Goal: Information Seeking & Learning: Learn about a topic

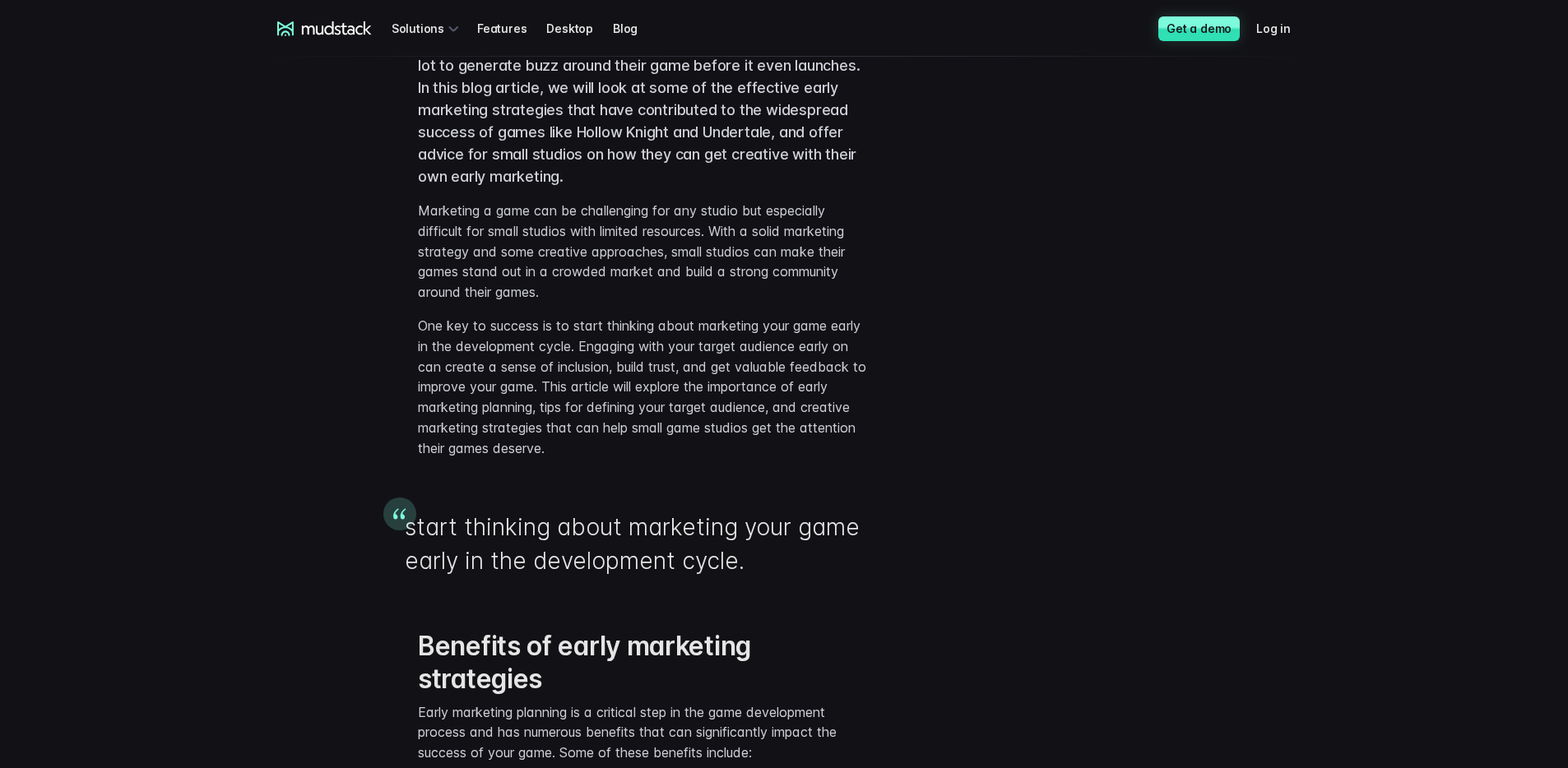
scroll to position [818, 0]
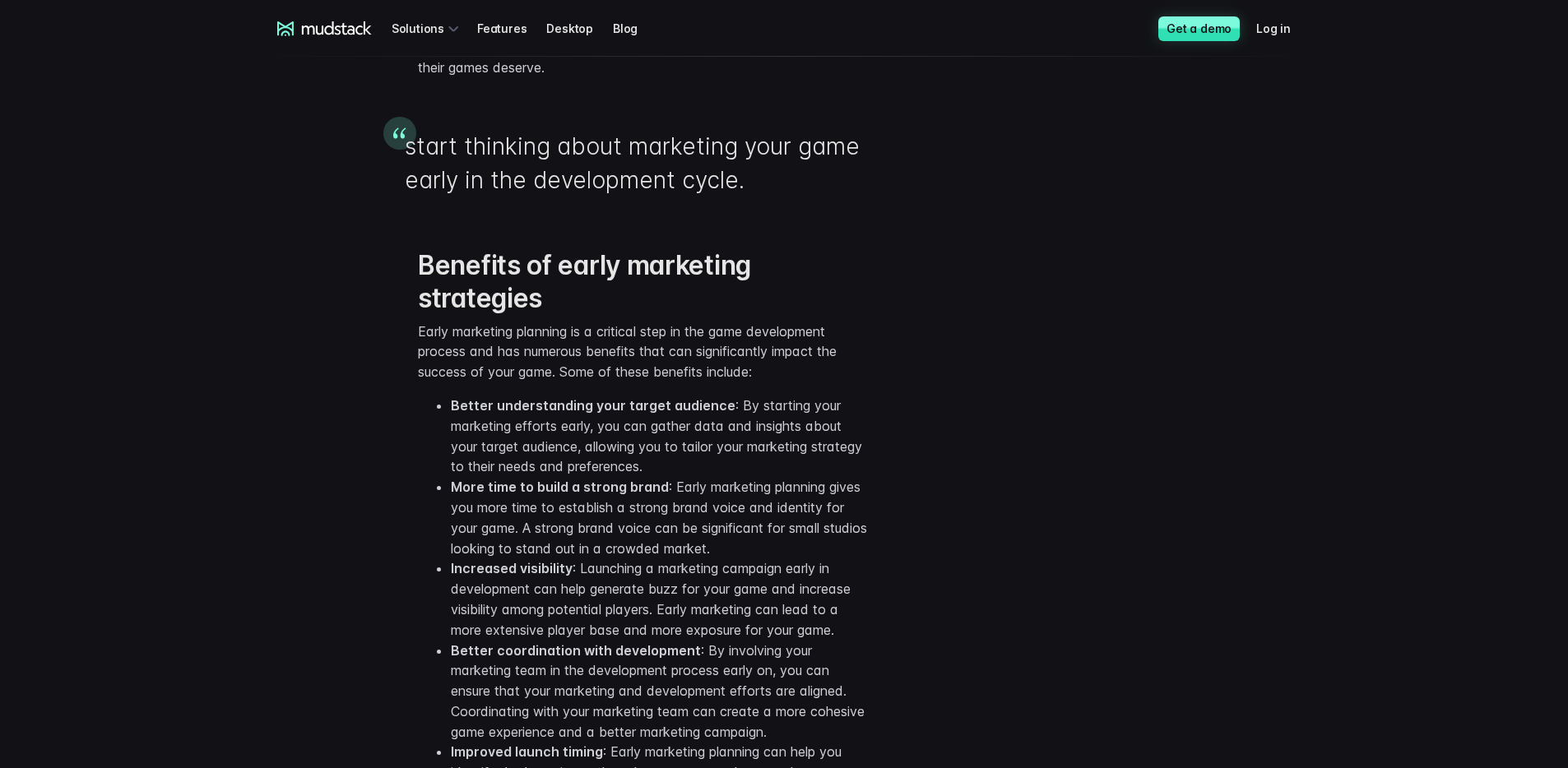
click at [607, 456] on li "Better understanding your target audience : By starting your marketing efforts …" at bounding box center [660, 437] width 419 height 82
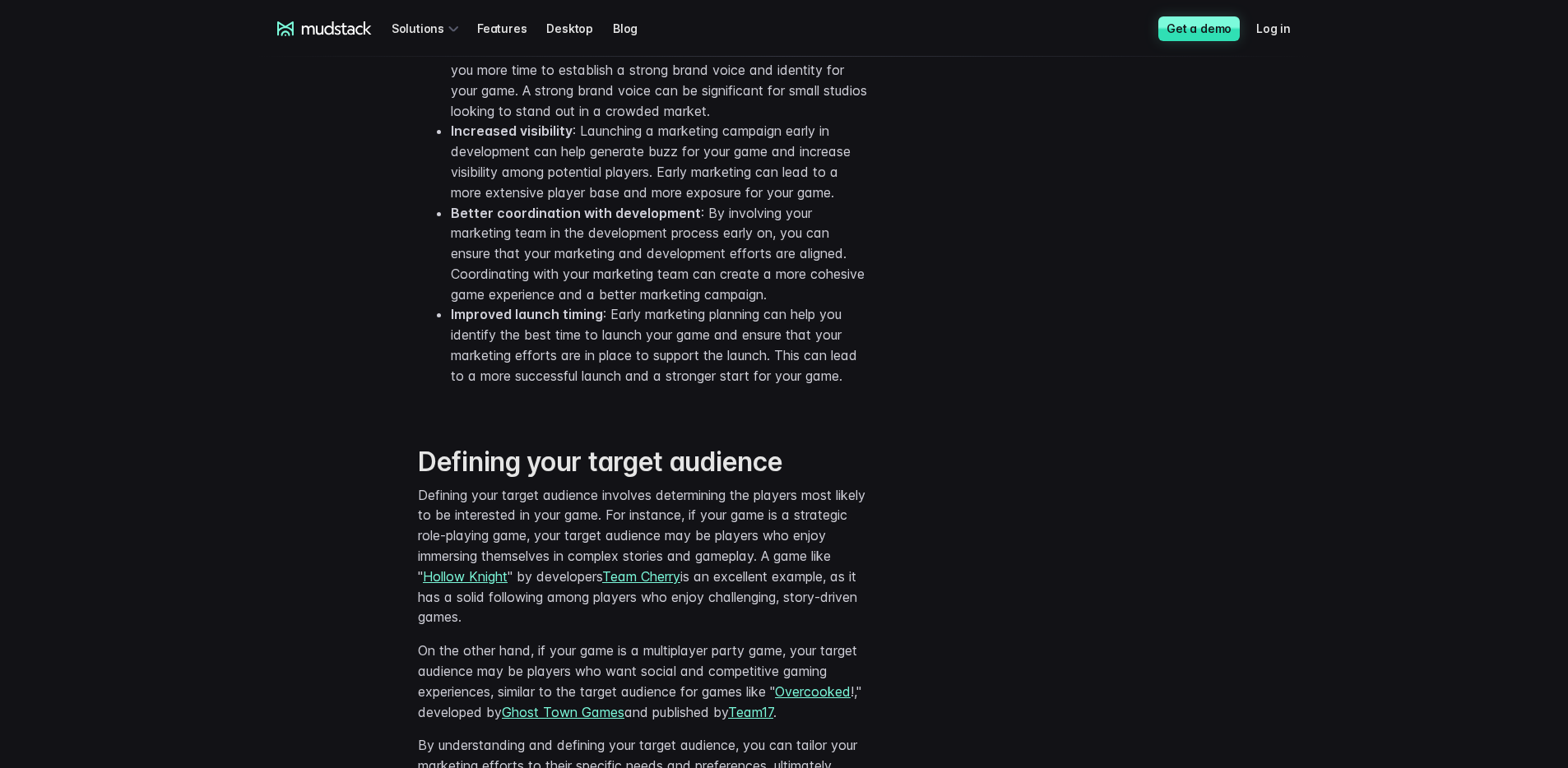
scroll to position [1508, 0]
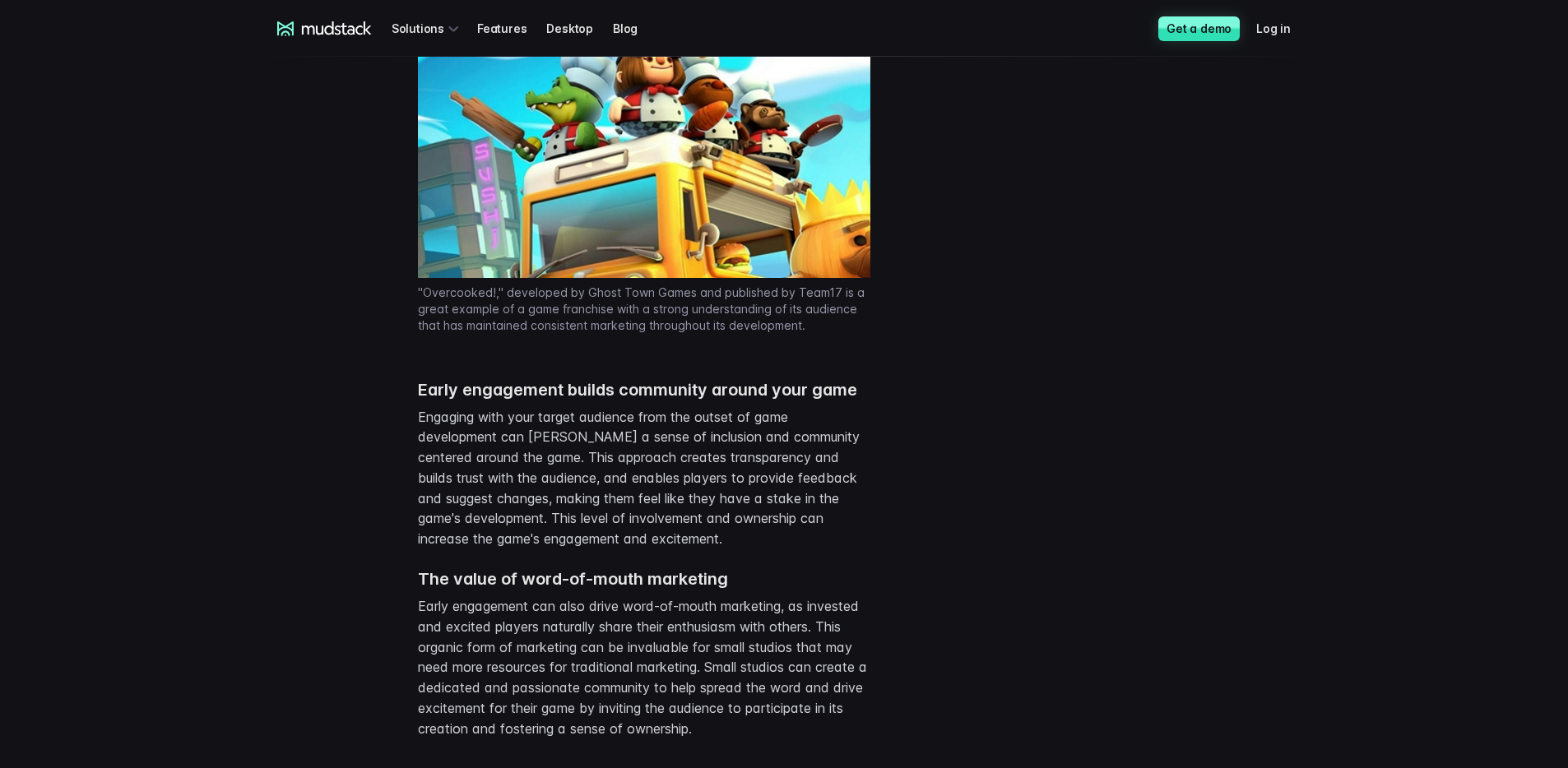
click at [563, 461] on p "Engaging with your target audience from the outset of game development can [PER…" at bounding box center [643, 478] width 452 height 143
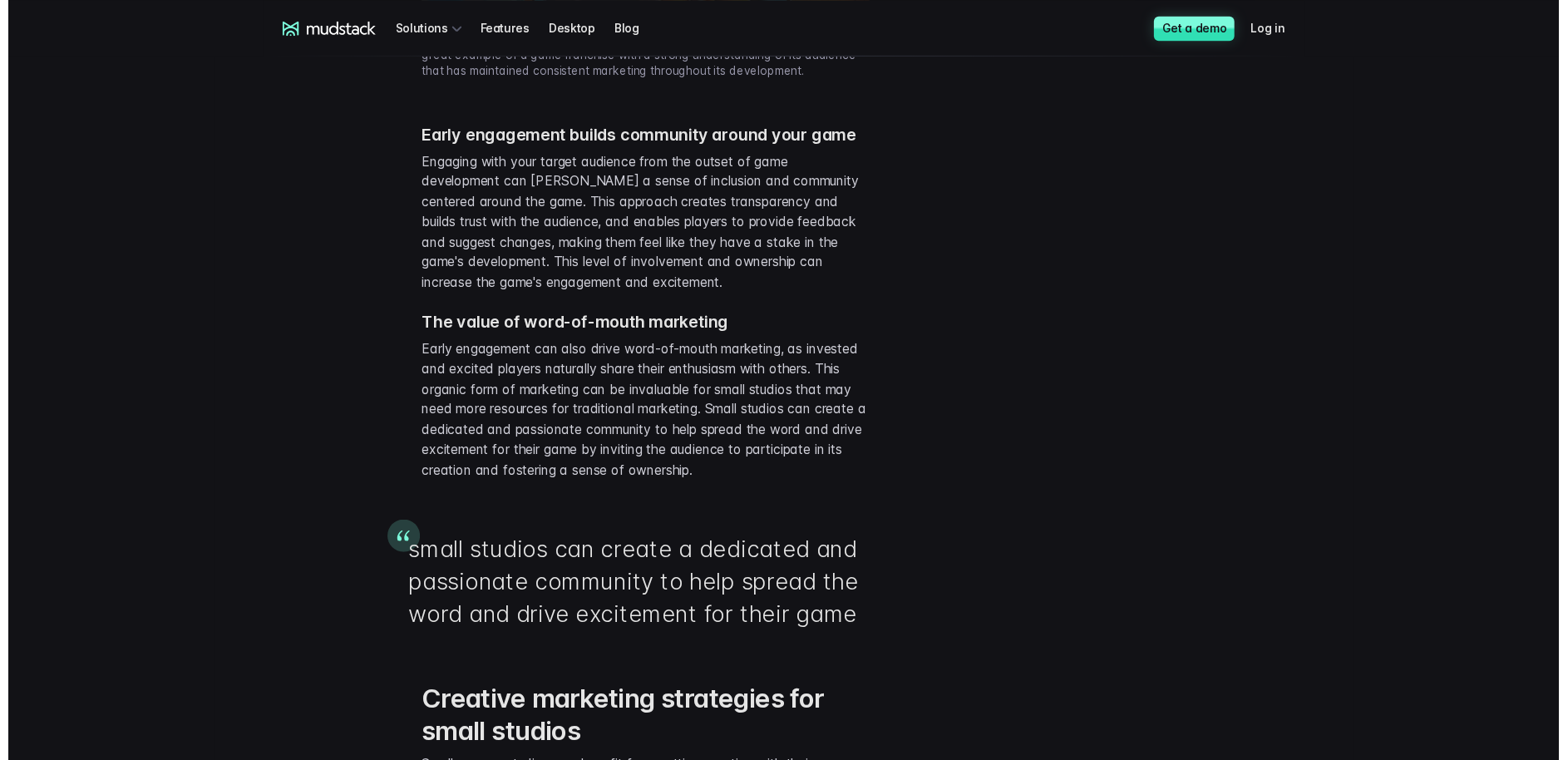
scroll to position [2593, 0]
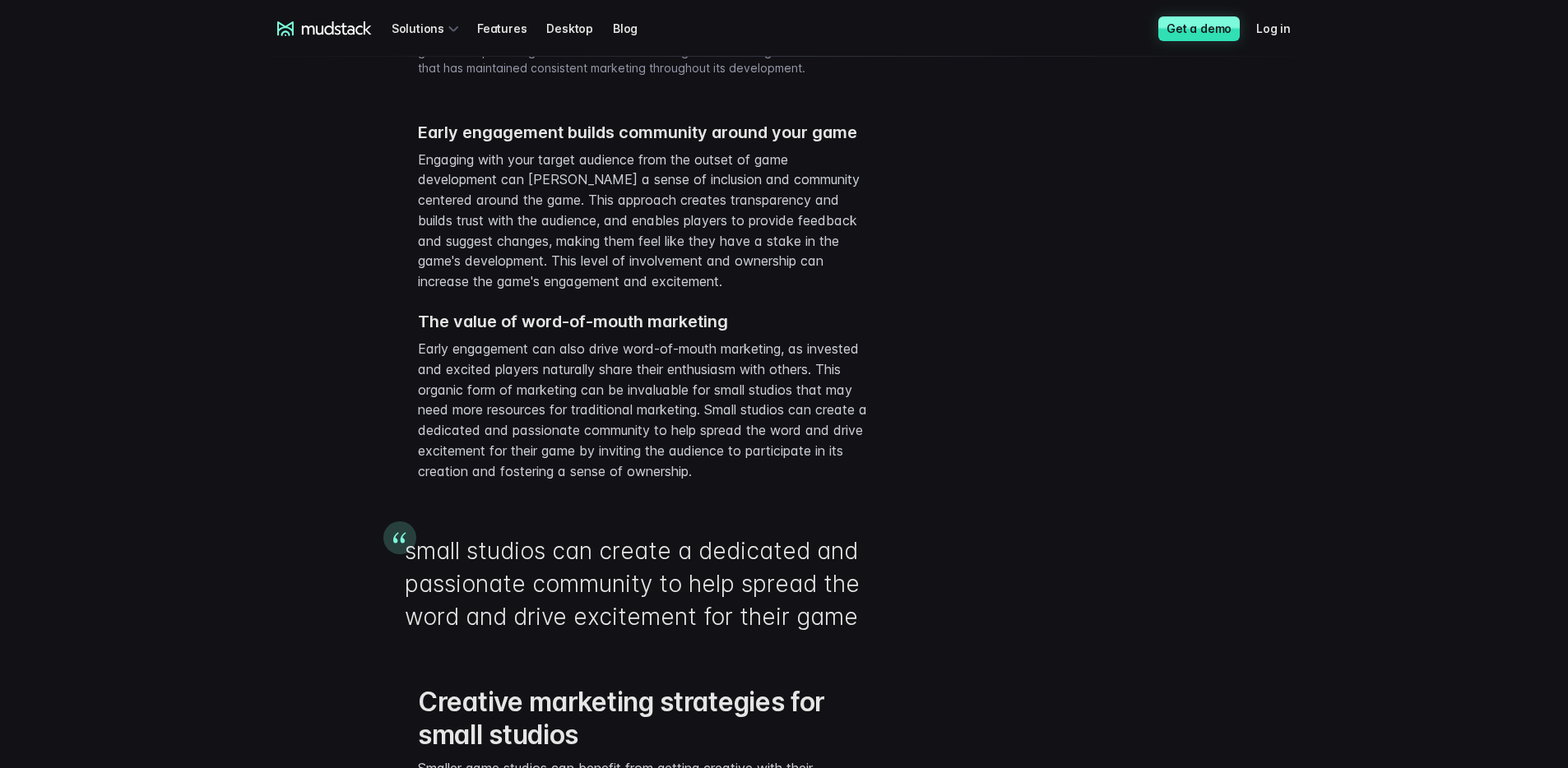
click at [665, 482] on p "Early engagement can also drive word-of-mouth marketing, as invested and excite…" at bounding box center [643, 410] width 452 height 143
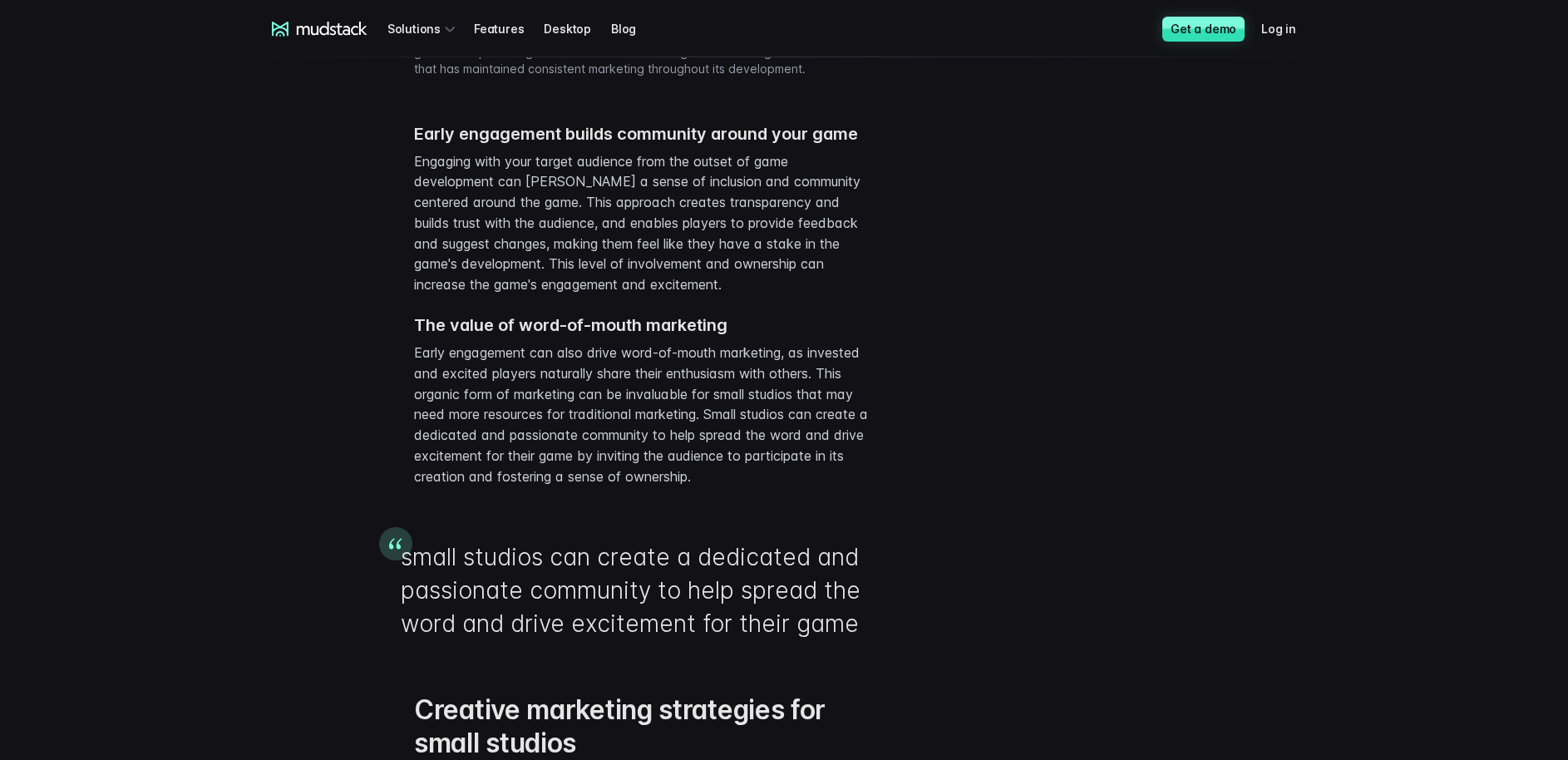
click at [717, 269] on p "Engaging with your target audience from the outset of game development can [PER…" at bounding box center [642, 223] width 457 height 145
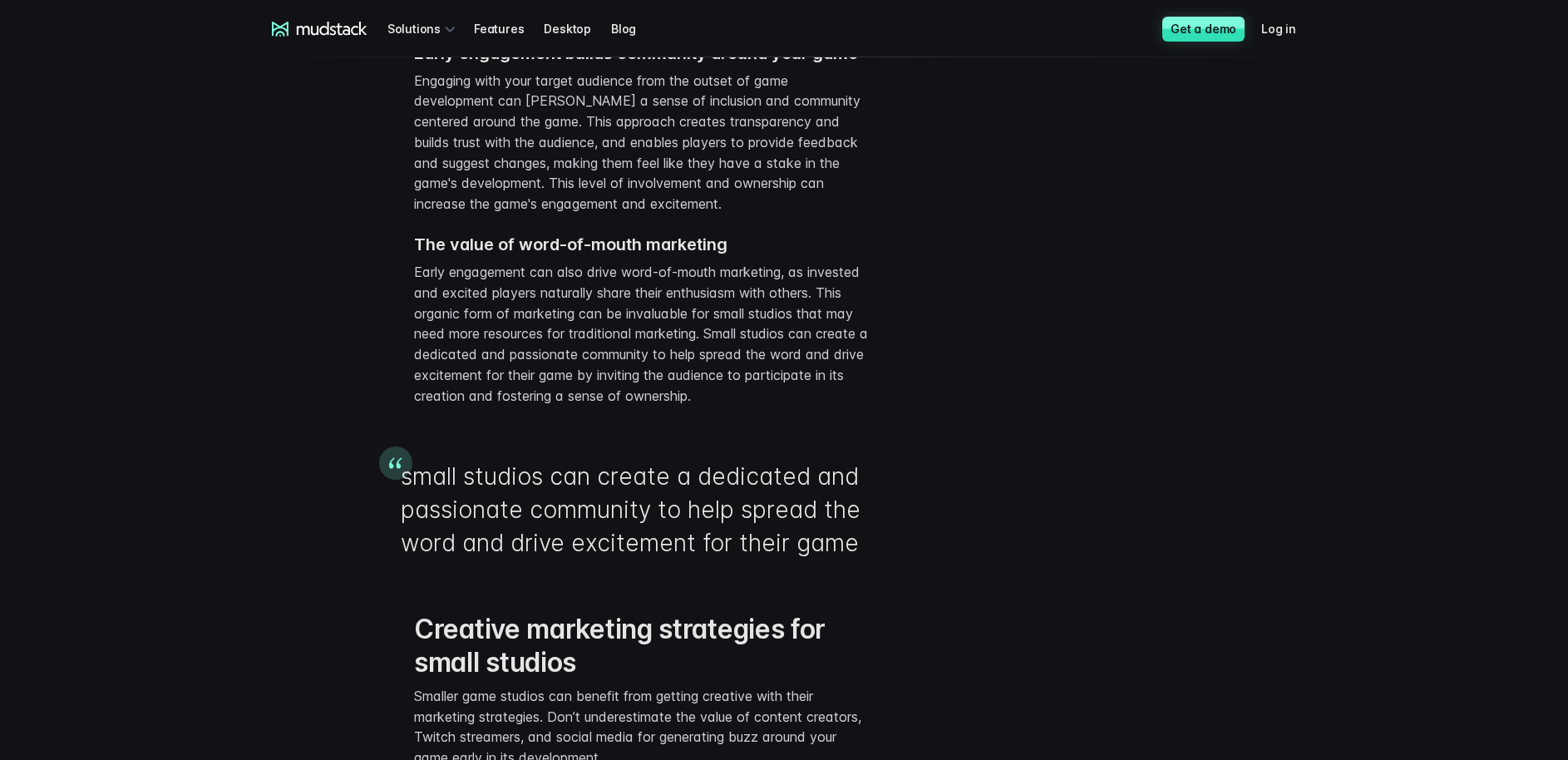
scroll to position [2692, 0]
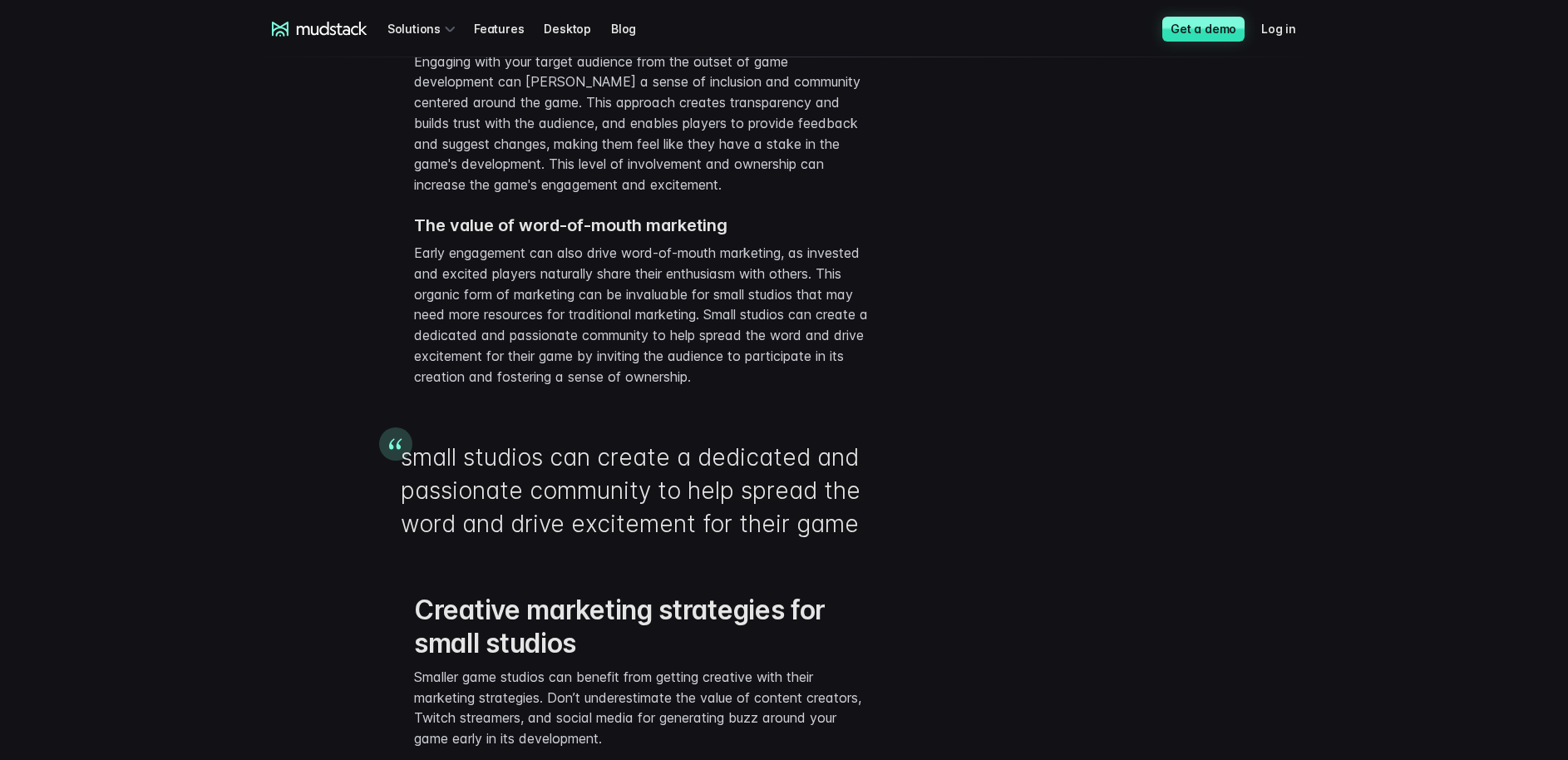
click at [639, 339] on p "Early engagement can also drive word-of-mouth marketing, as invested and excite…" at bounding box center [642, 315] width 457 height 145
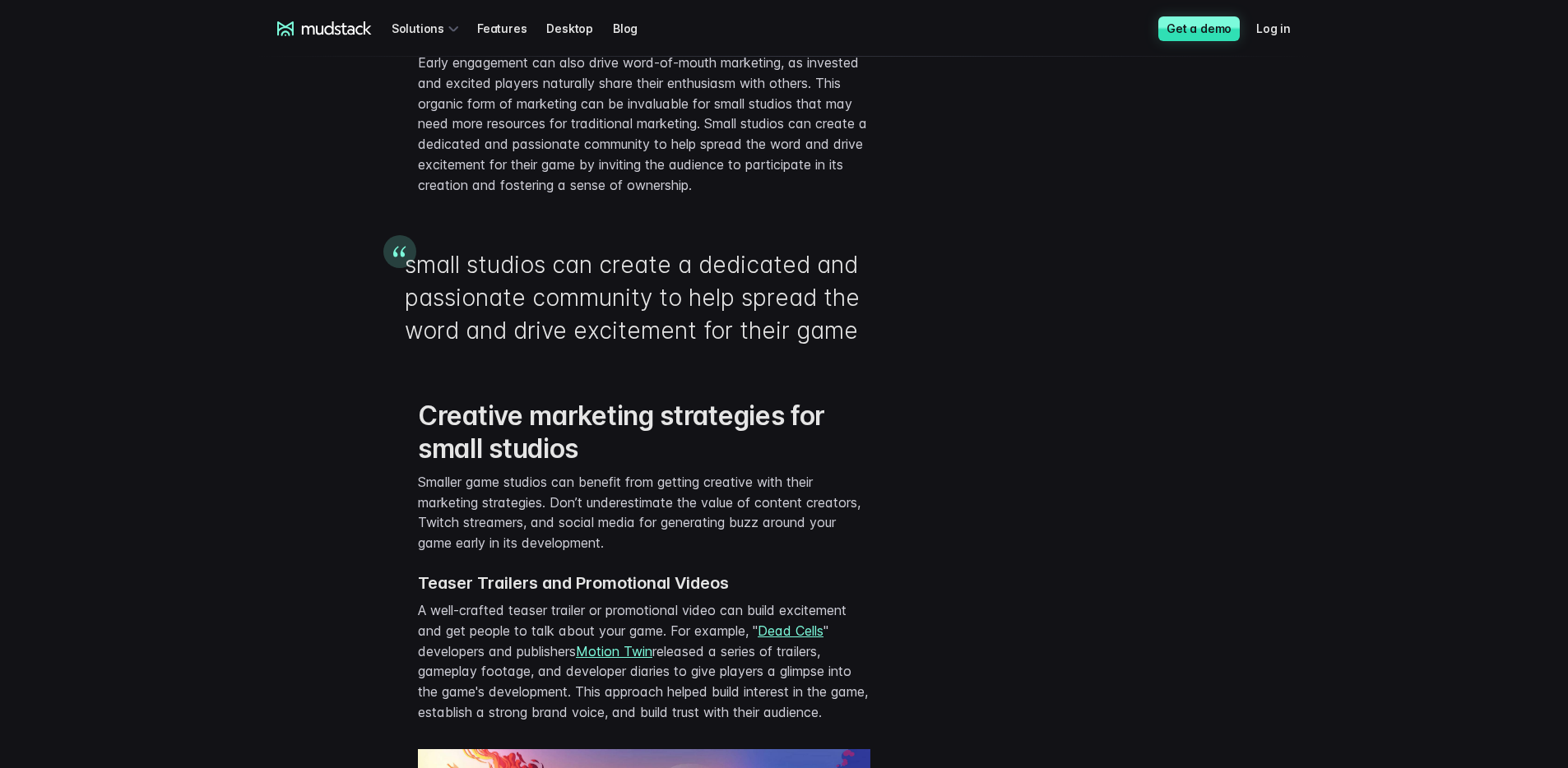
scroll to position [2866, 0]
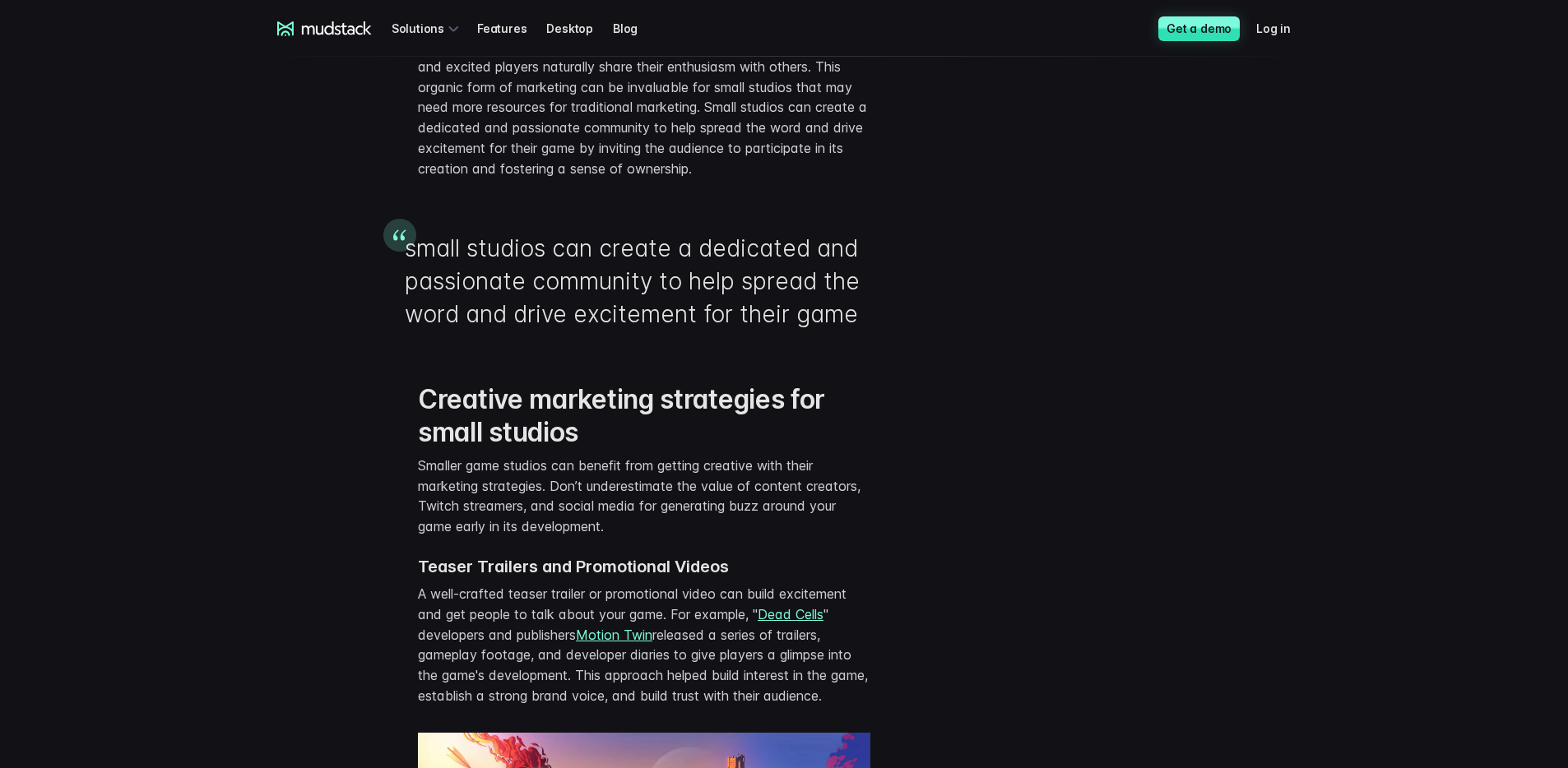
click at [546, 414] on strong "Creative marketing strategies for small studios" at bounding box center [621, 415] width 407 height 65
drag, startPoint x: 506, startPoint y: 414, endPoint x: 761, endPoint y: 417, distance: 255.0
click at [763, 417] on strong "Creative marketing strategies for small studios" at bounding box center [621, 415] width 407 height 65
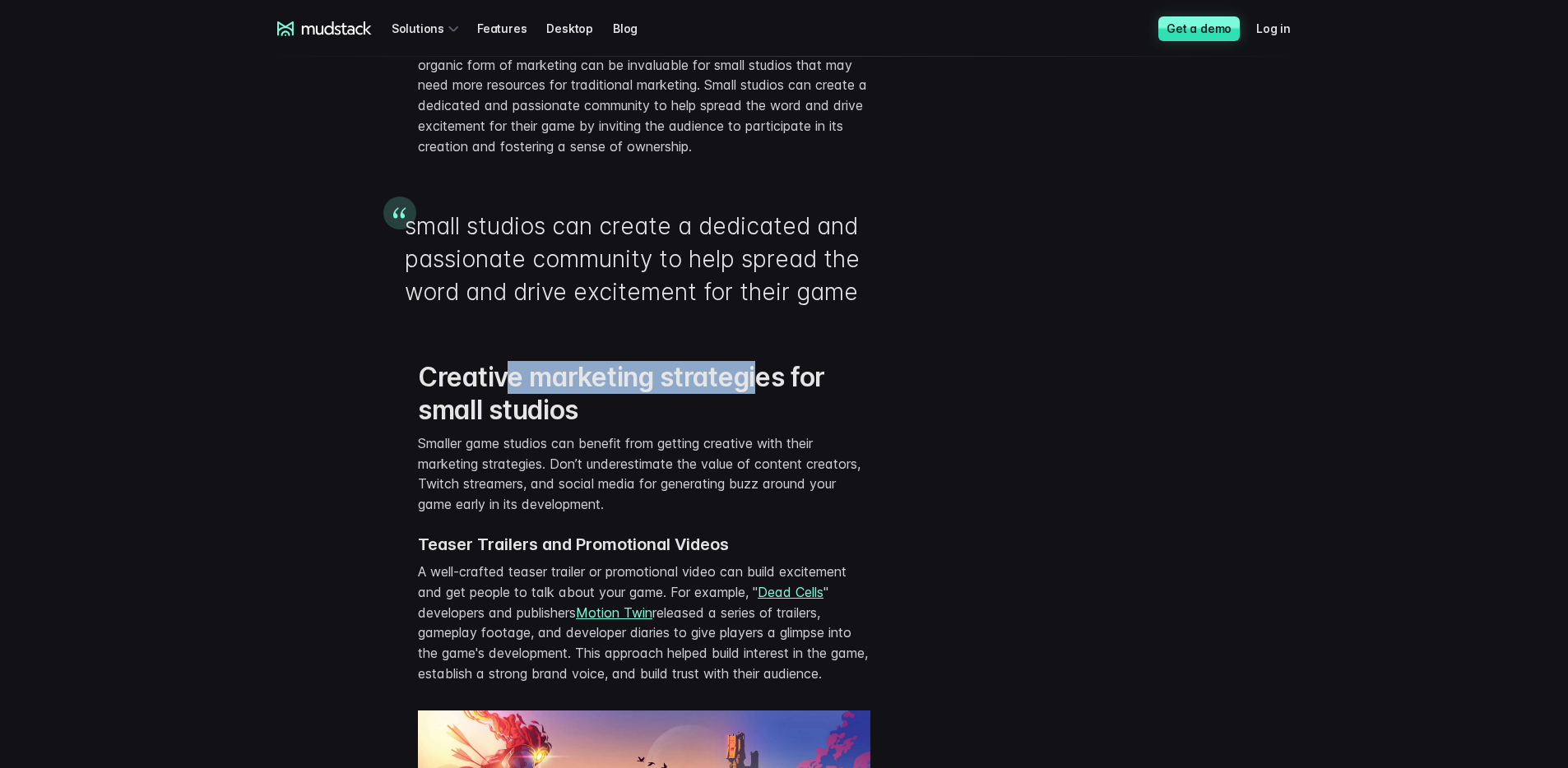
scroll to position [2890, 0]
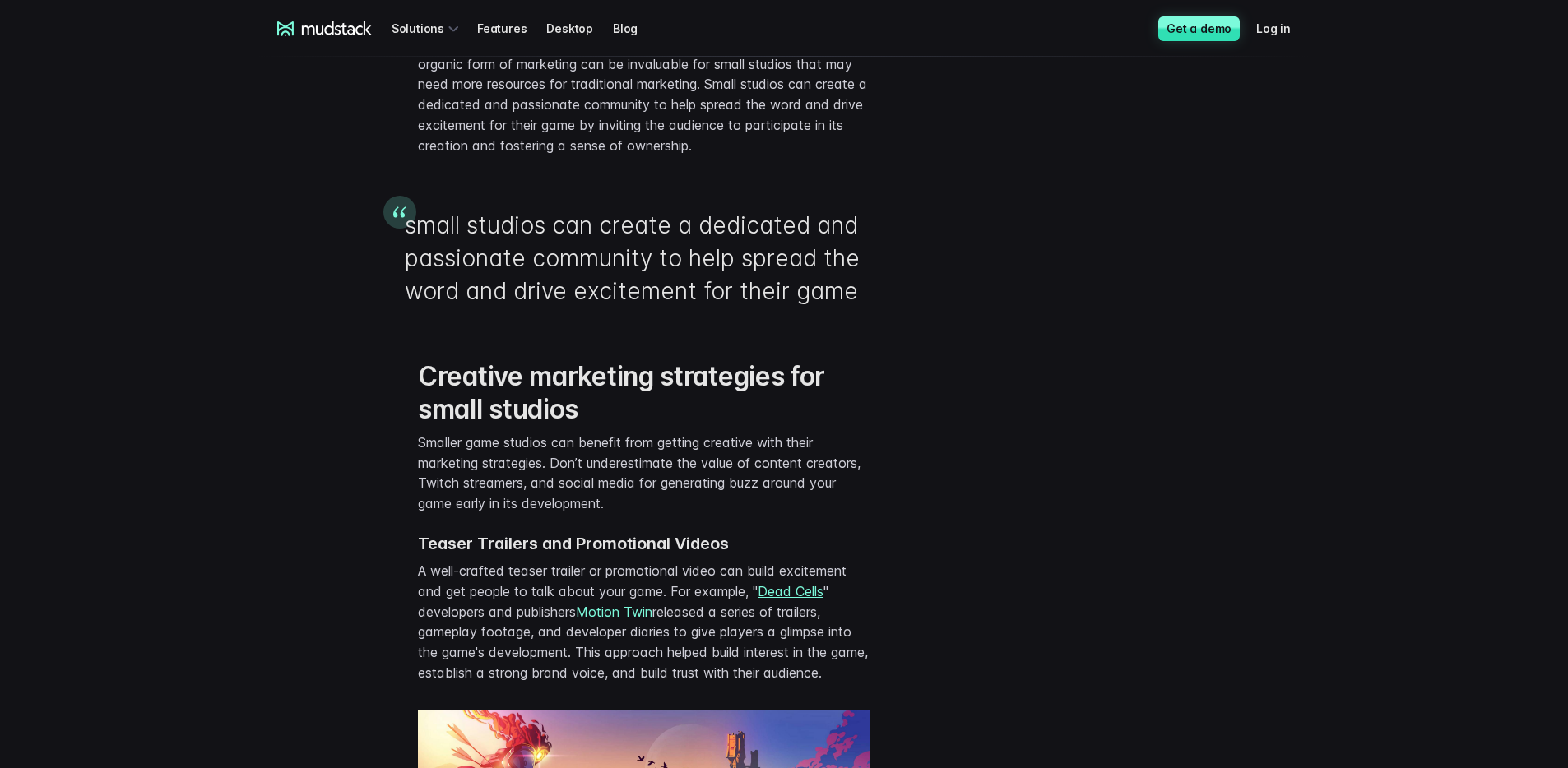
click at [488, 464] on p "Smaller game studios can benefit from getting creative with their marketing str…" at bounding box center [643, 473] width 452 height 82
drag, startPoint x: 692, startPoint y: 459, endPoint x: 780, endPoint y: 458, distance: 88.0
click at [780, 458] on p "Smaller game studios can benefit from getting creative with their marketing str…" at bounding box center [643, 473] width 452 height 82
drag, startPoint x: 709, startPoint y: 471, endPoint x: 430, endPoint y: 473, distance: 279.0
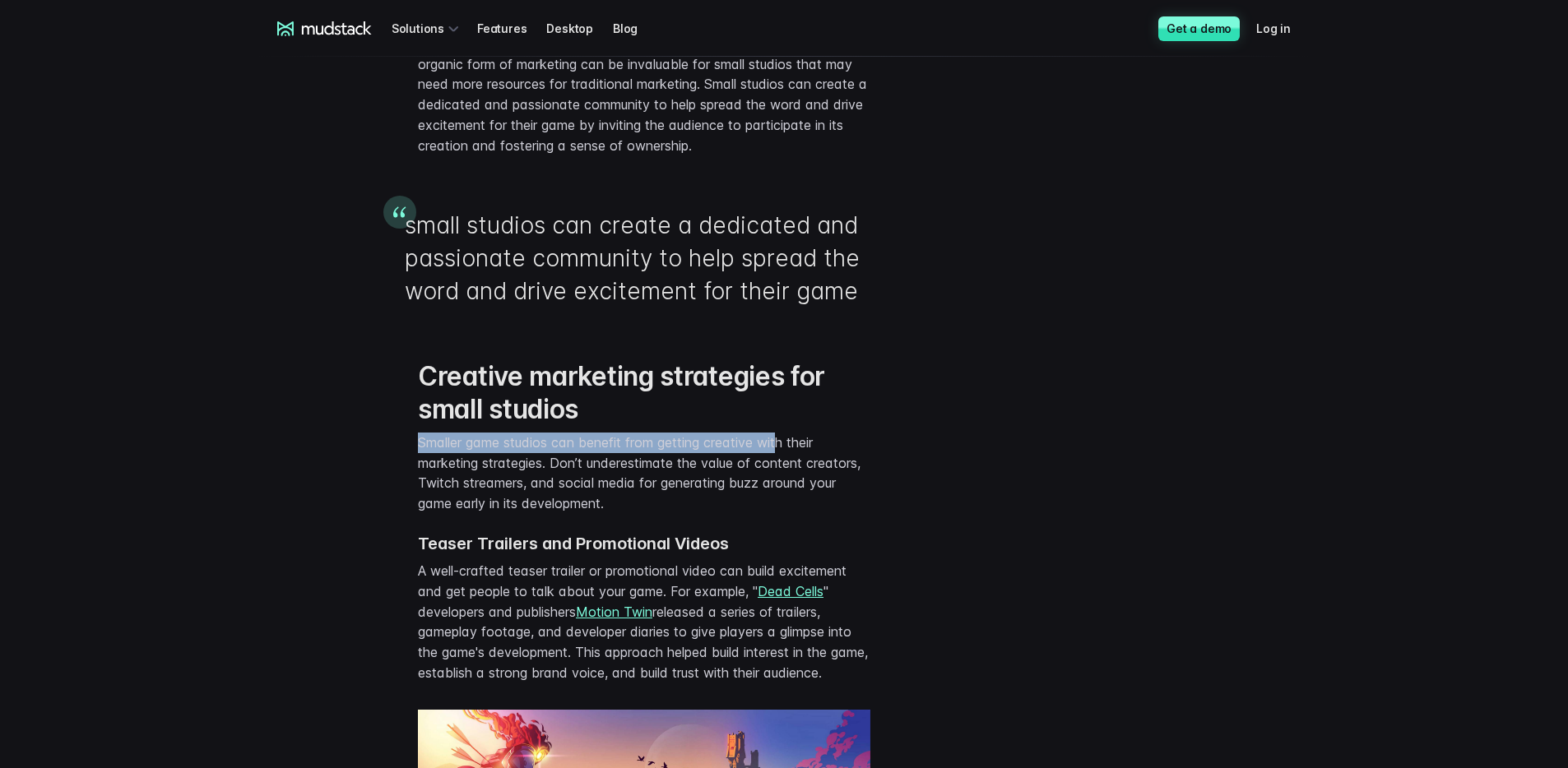
click at [410, 473] on div "Creative marketing strategies for small studios Smaller game studios can benefi…" at bounding box center [784, 511] width 1053 height 369
drag, startPoint x: 430, startPoint y: 473, endPoint x: 444, endPoint y: 474, distance: 14.0
click at [444, 474] on p "Smaller game studios can benefit from getting creative with their marketing str…" at bounding box center [643, 473] width 452 height 82
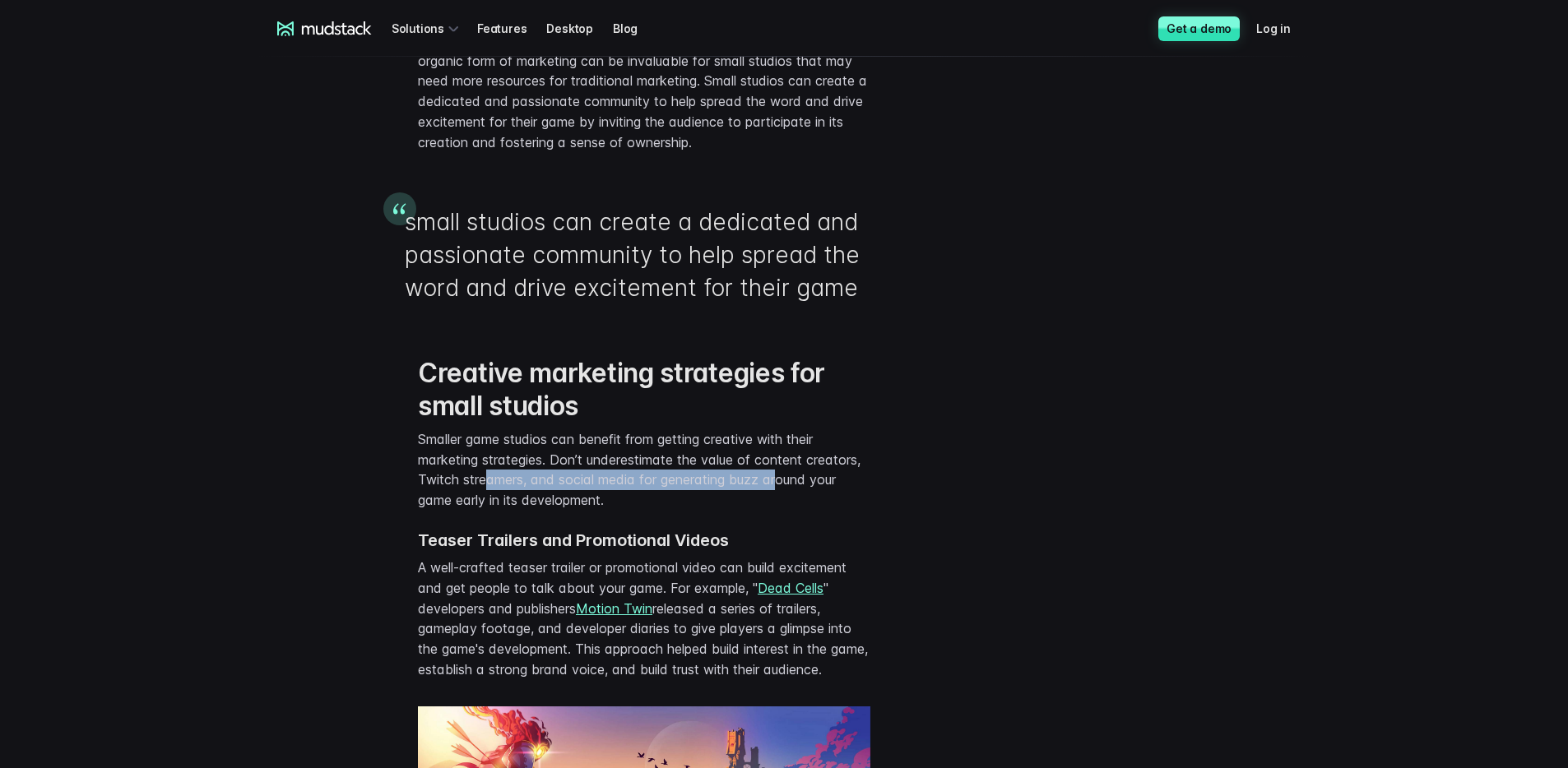
drag, startPoint x: 498, startPoint y: 500, endPoint x: 785, endPoint y: 496, distance: 287.0
click at [785, 496] on p "Smaller game studios can benefit from getting creative with their marketing str…" at bounding box center [643, 470] width 452 height 82
drag, startPoint x: 801, startPoint y: 499, endPoint x: 455, endPoint y: 493, distance: 346.1
click at [455, 493] on p "Smaller game studios can benefit from getting creative with their marketing str…" at bounding box center [643, 470] width 452 height 82
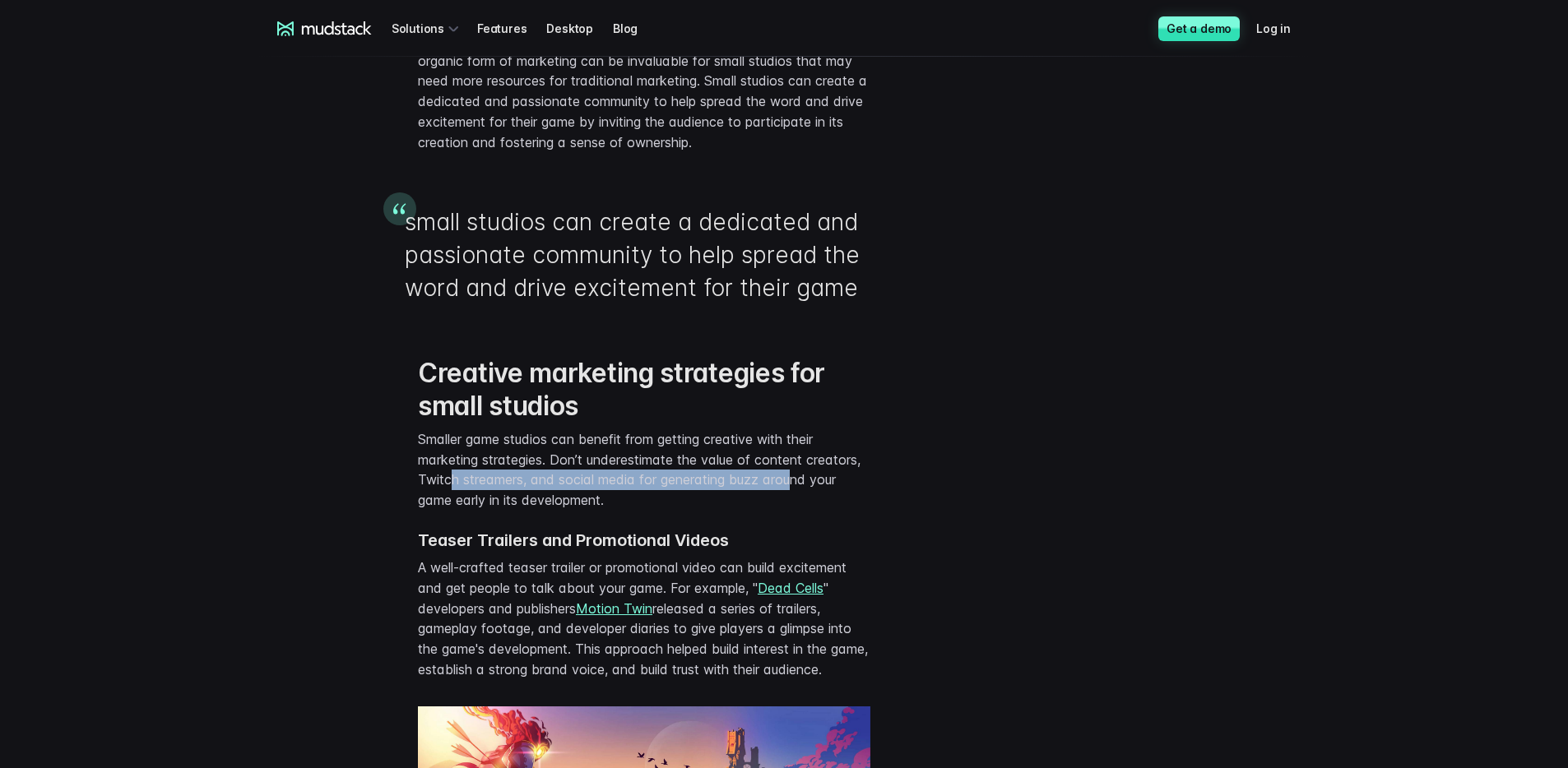
click at [456, 493] on p "Smaller game studios can benefit from getting creative with their marketing str…" at bounding box center [643, 470] width 452 height 82
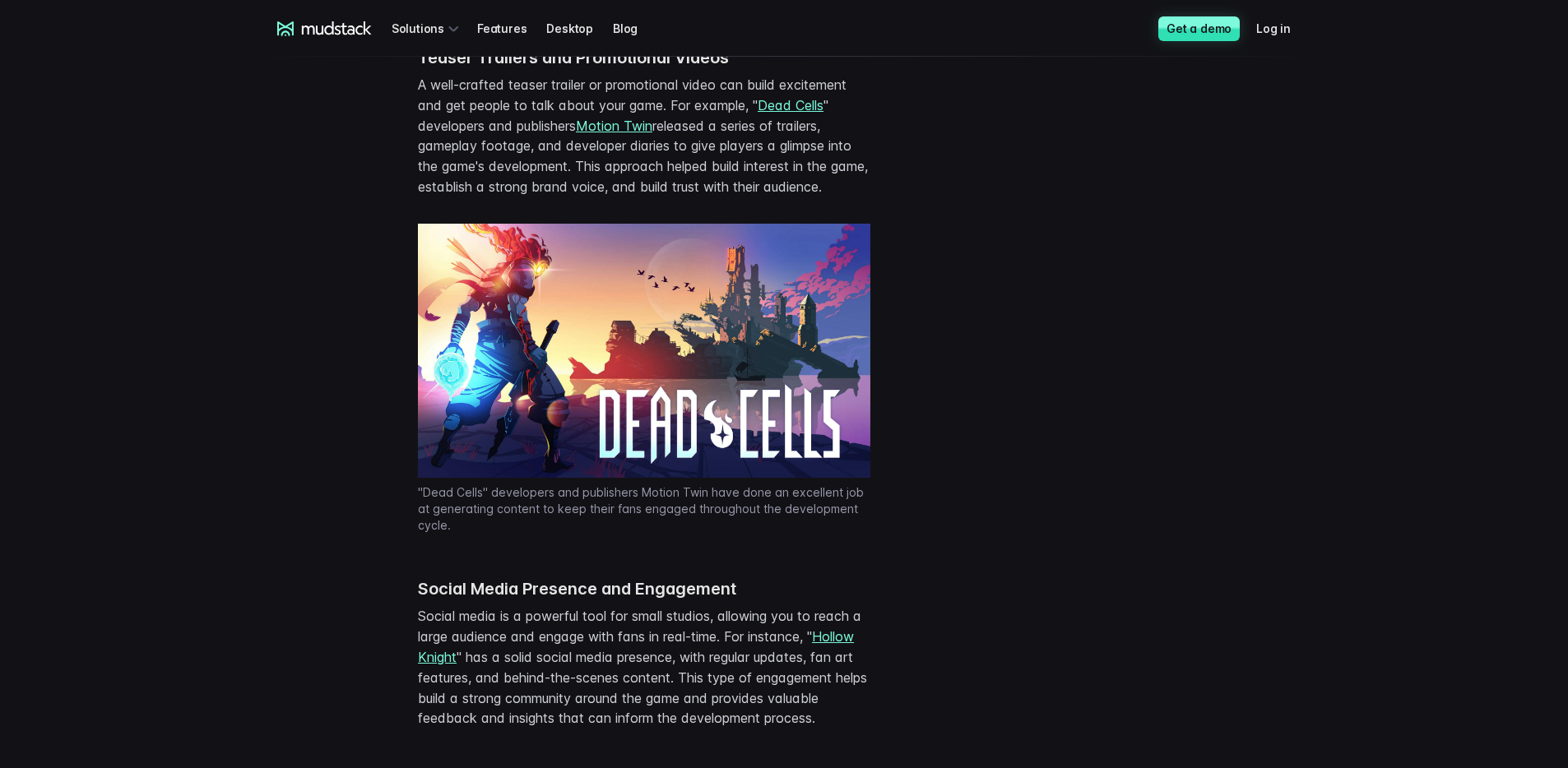
scroll to position [3394, 0]
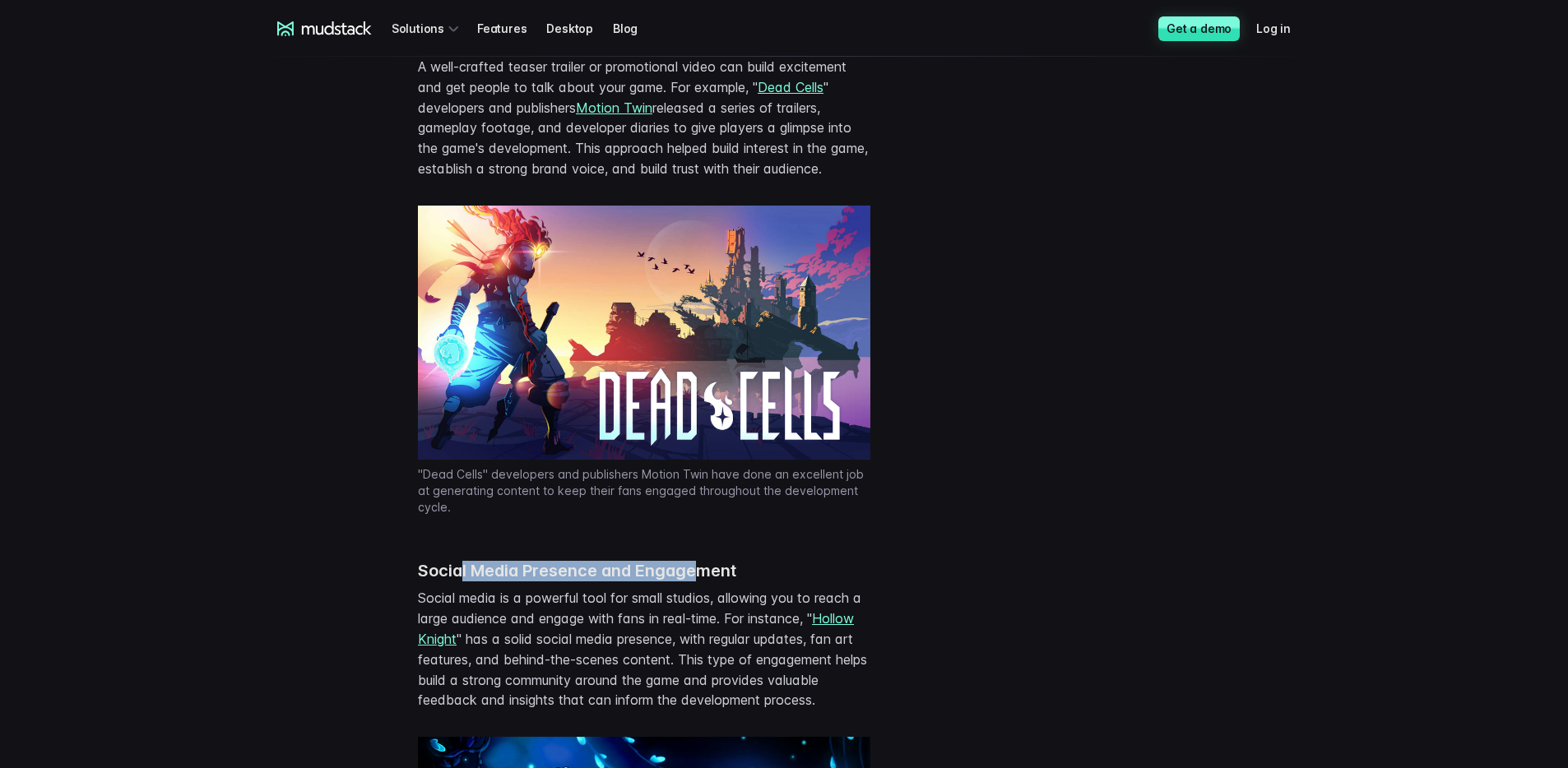
drag, startPoint x: 460, startPoint y: 590, endPoint x: 695, endPoint y: 594, distance: 235.0
click at [695, 581] on strong "Social Media Presence and Engagement" at bounding box center [576, 570] width 319 height 20
drag, startPoint x: 708, startPoint y: 597, endPoint x: 445, endPoint y: 595, distance: 263.0
click at [445, 581] on strong "Social Media Presence and Engagement" at bounding box center [576, 570] width 319 height 20
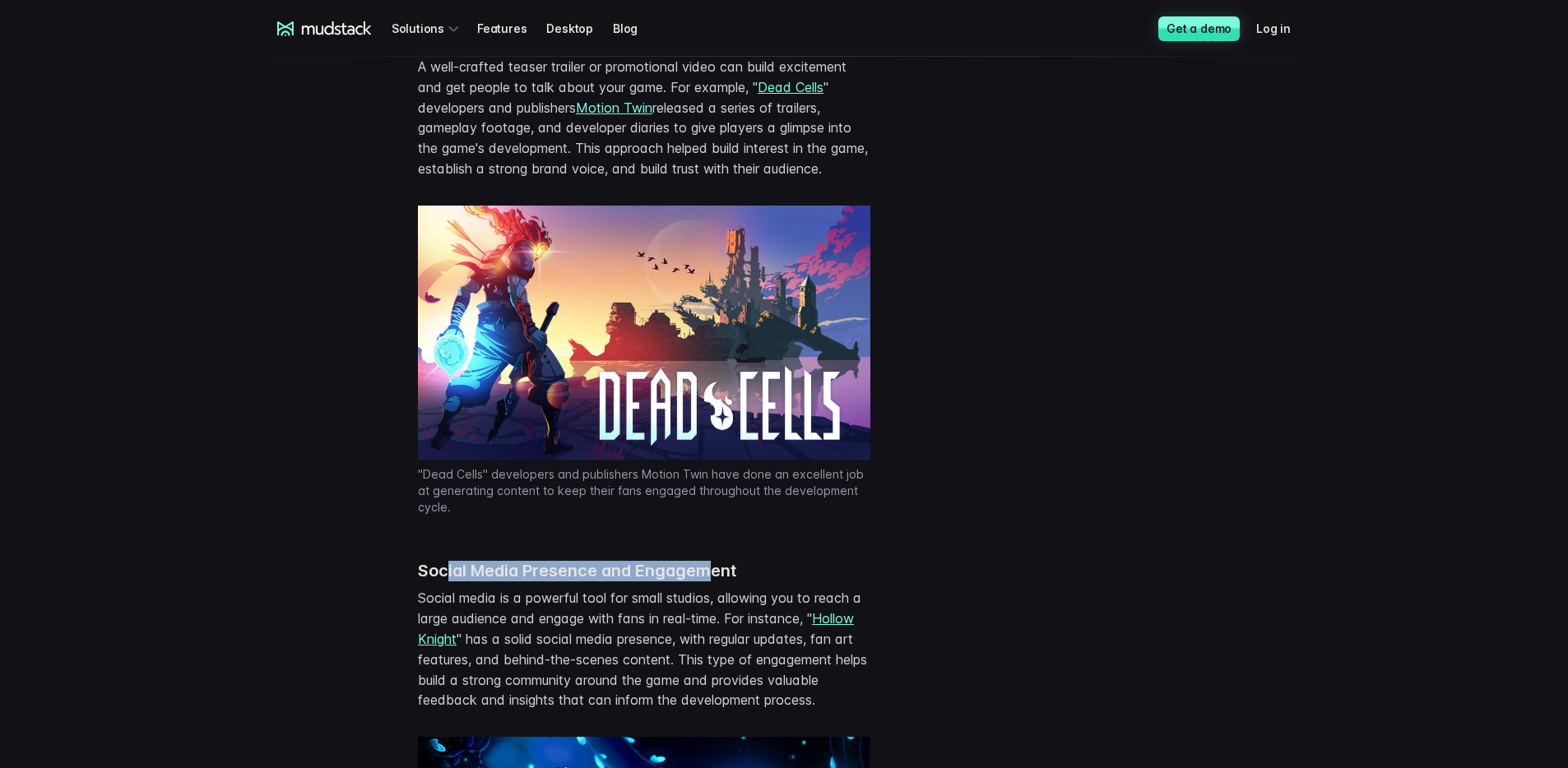
click at [445, 581] on strong "Social Media Presence and Engagement" at bounding box center [576, 570] width 319 height 20
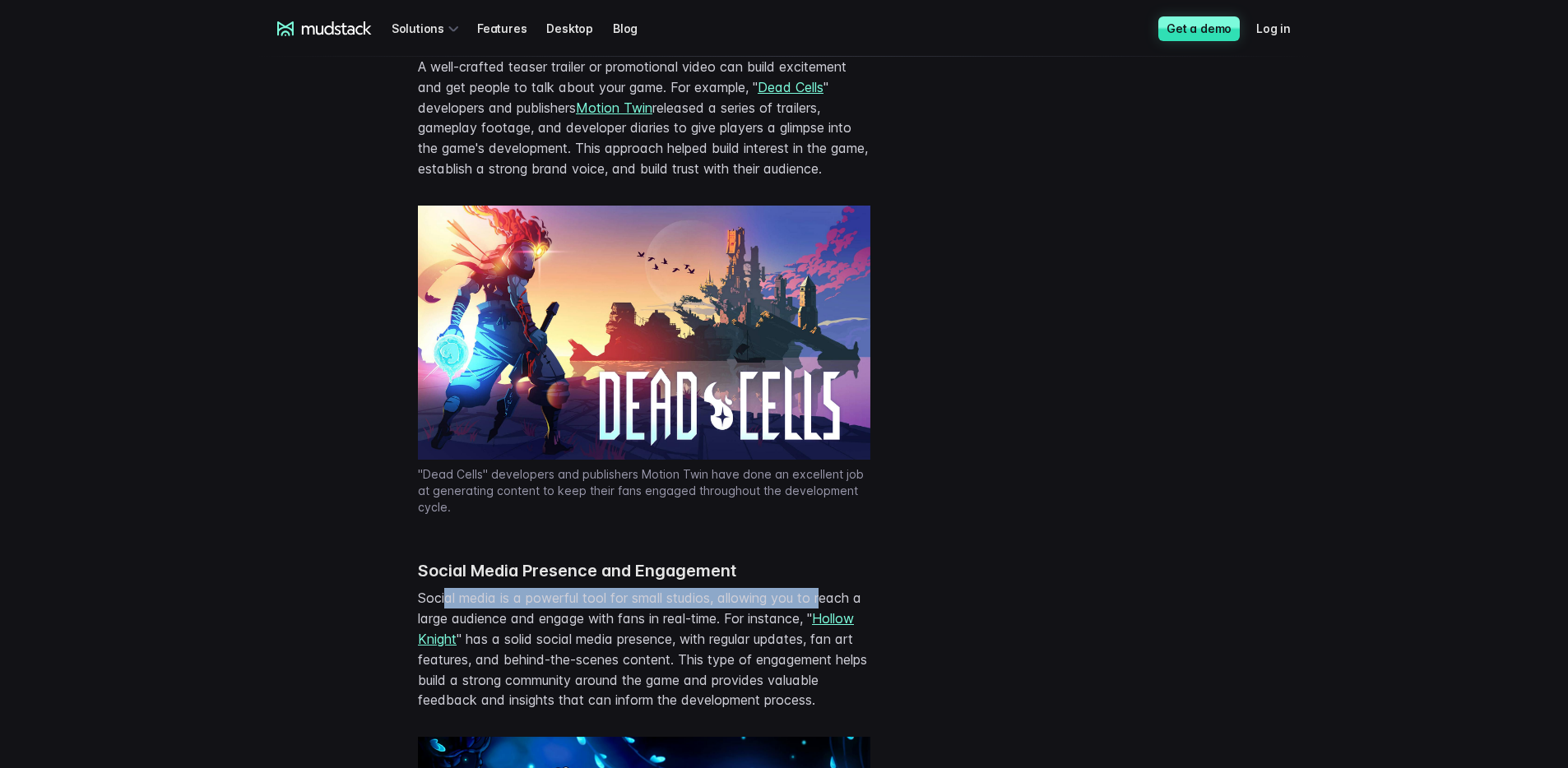
drag, startPoint x: 447, startPoint y: 617, endPoint x: 828, endPoint y: 617, distance: 381.0
click at [828, 617] on p "Social media is a powerful tool for small studios, allowing you to reach a larg…" at bounding box center [643, 648] width 452 height 122
drag, startPoint x: 841, startPoint y: 620, endPoint x: 458, endPoint y: 620, distance: 383.0
click at [458, 620] on p "Social media is a powerful tool for small studios, allowing you to reach a larg…" at bounding box center [643, 648] width 452 height 122
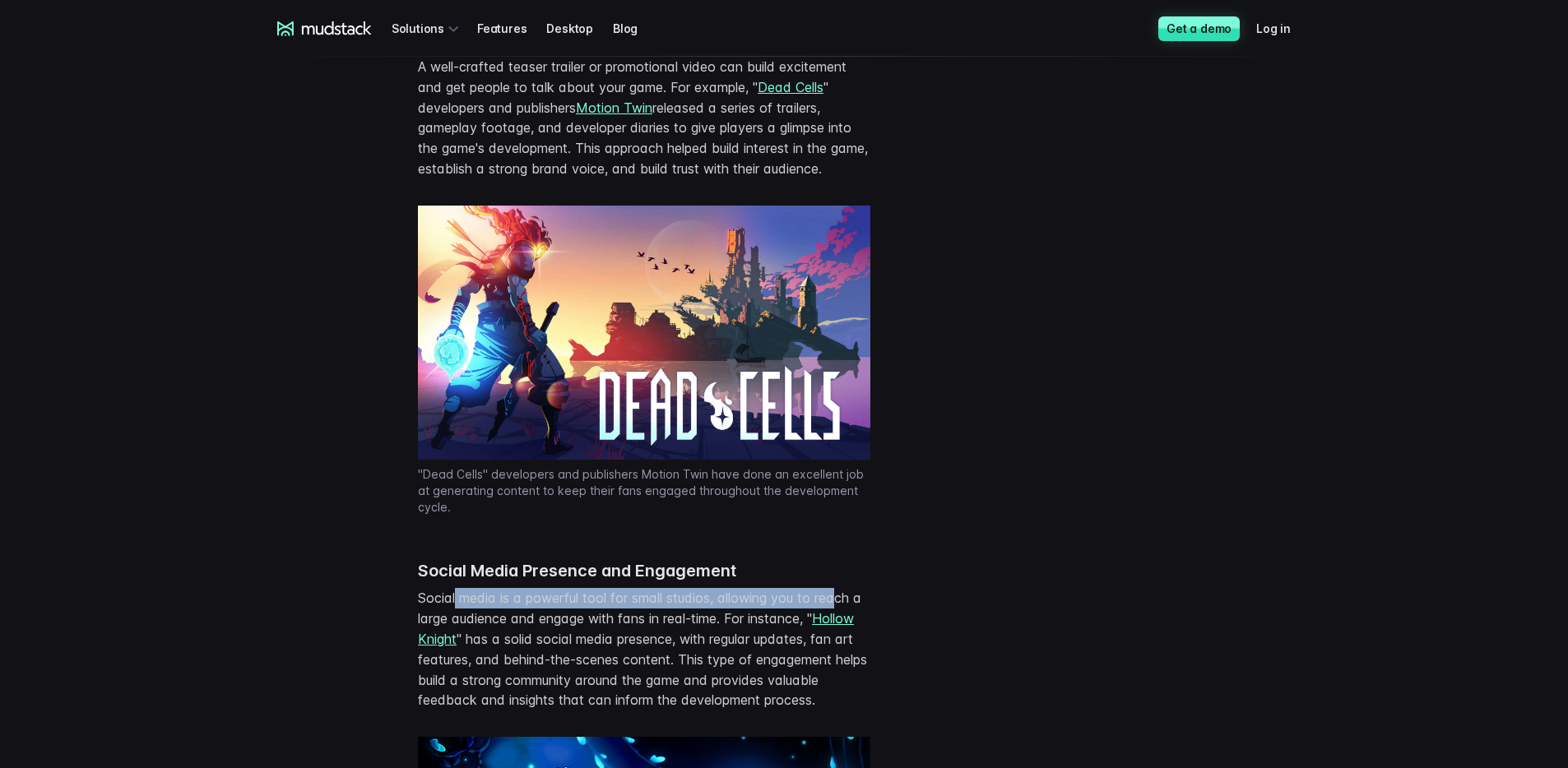
drag, startPoint x: 458, startPoint y: 620, endPoint x: 435, endPoint y: 624, distance: 23.3
click at [456, 620] on p "Social media is a powerful tool for small studios, allowing you to reach a larg…" at bounding box center [643, 648] width 452 height 122
drag, startPoint x: 440, startPoint y: 623, endPoint x: 842, endPoint y: 621, distance: 402.0
click at [842, 621] on p "Social media is a powerful tool for small studios, allowing you to reach a larg…" at bounding box center [643, 648] width 452 height 122
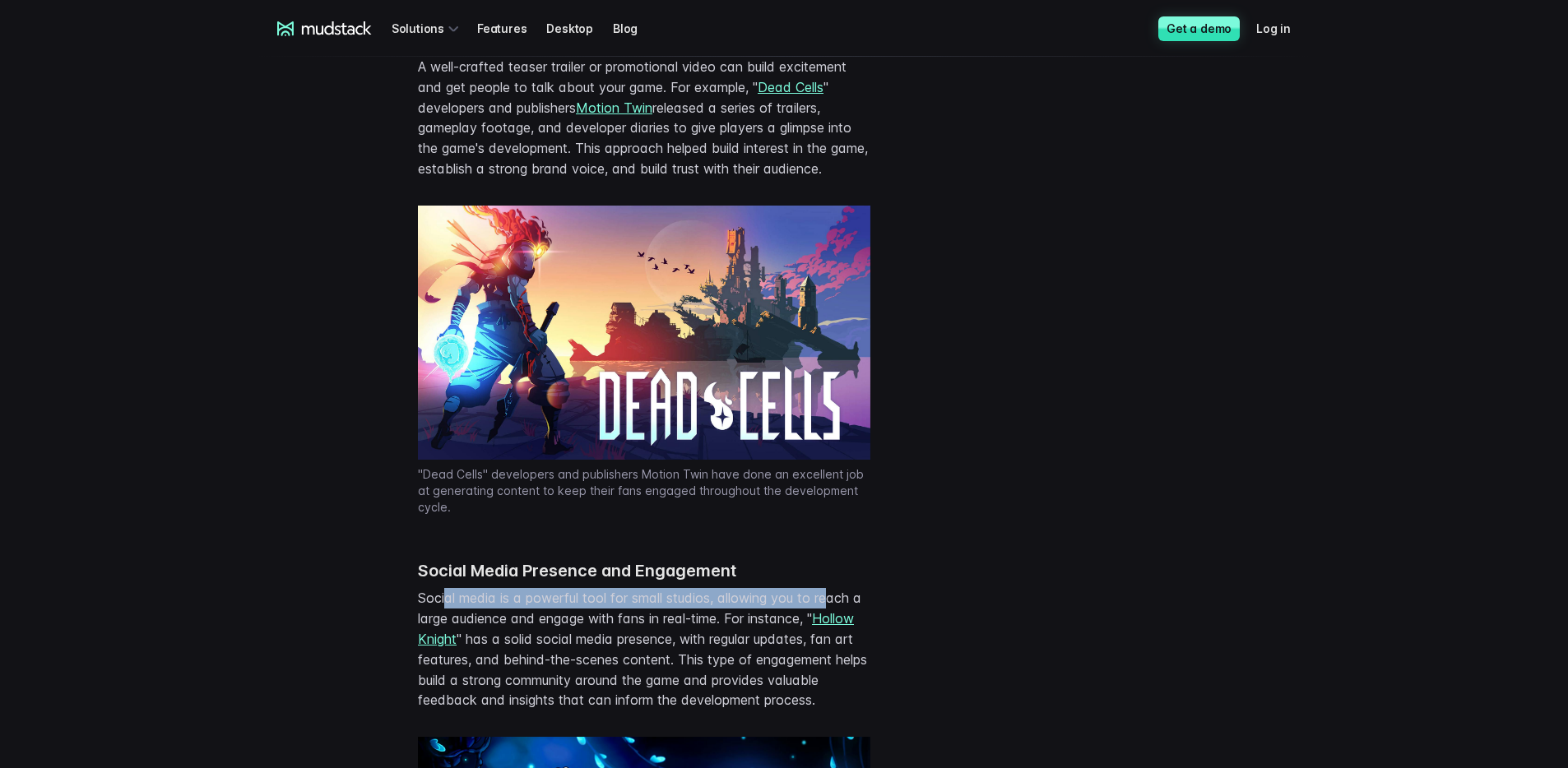
drag, startPoint x: 698, startPoint y: 628, endPoint x: 445, endPoint y: 620, distance: 253.1
click at [445, 620] on p "Social media is a powerful tool for small studios, allowing you to reach a larg…" at bounding box center [643, 648] width 452 height 122
drag, startPoint x: 445, startPoint y: 620, endPoint x: 439, endPoint y: 628, distance: 10.0
click at [445, 620] on p "Social media is a powerful tool for small studios, allowing you to reach a larg…" at bounding box center [643, 648] width 452 height 122
drag, startPoint x: 491, startPoint y: 630, endPoint x: 827, endPoint y: 623, distance: 336.1
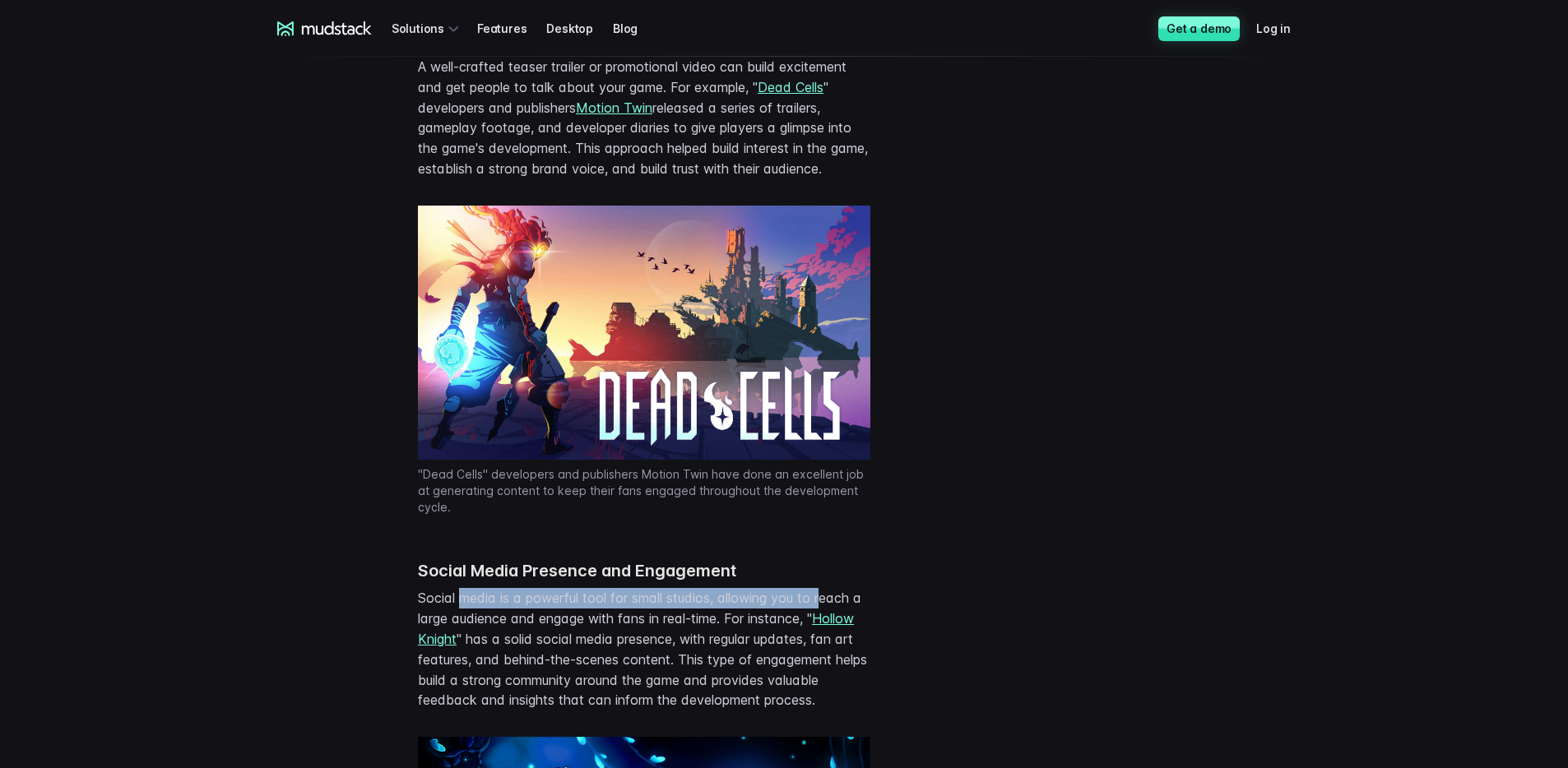
click at [827, 623] on p "Social media is a powerful tool for small studios, allowing you to reach a larg…" at bounding box center [643, 648] width 452 height 122
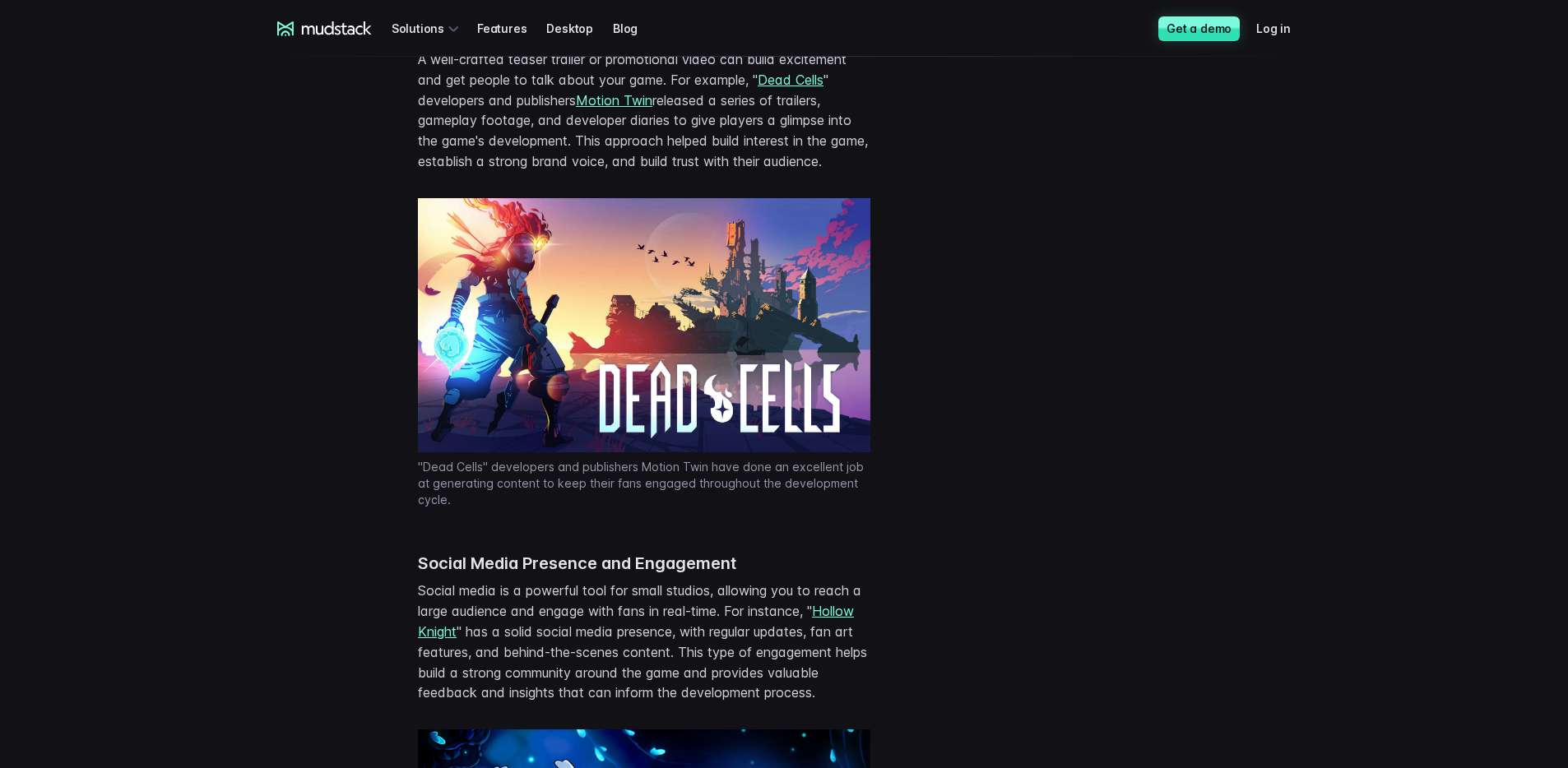
scroll to position [3410, 0]
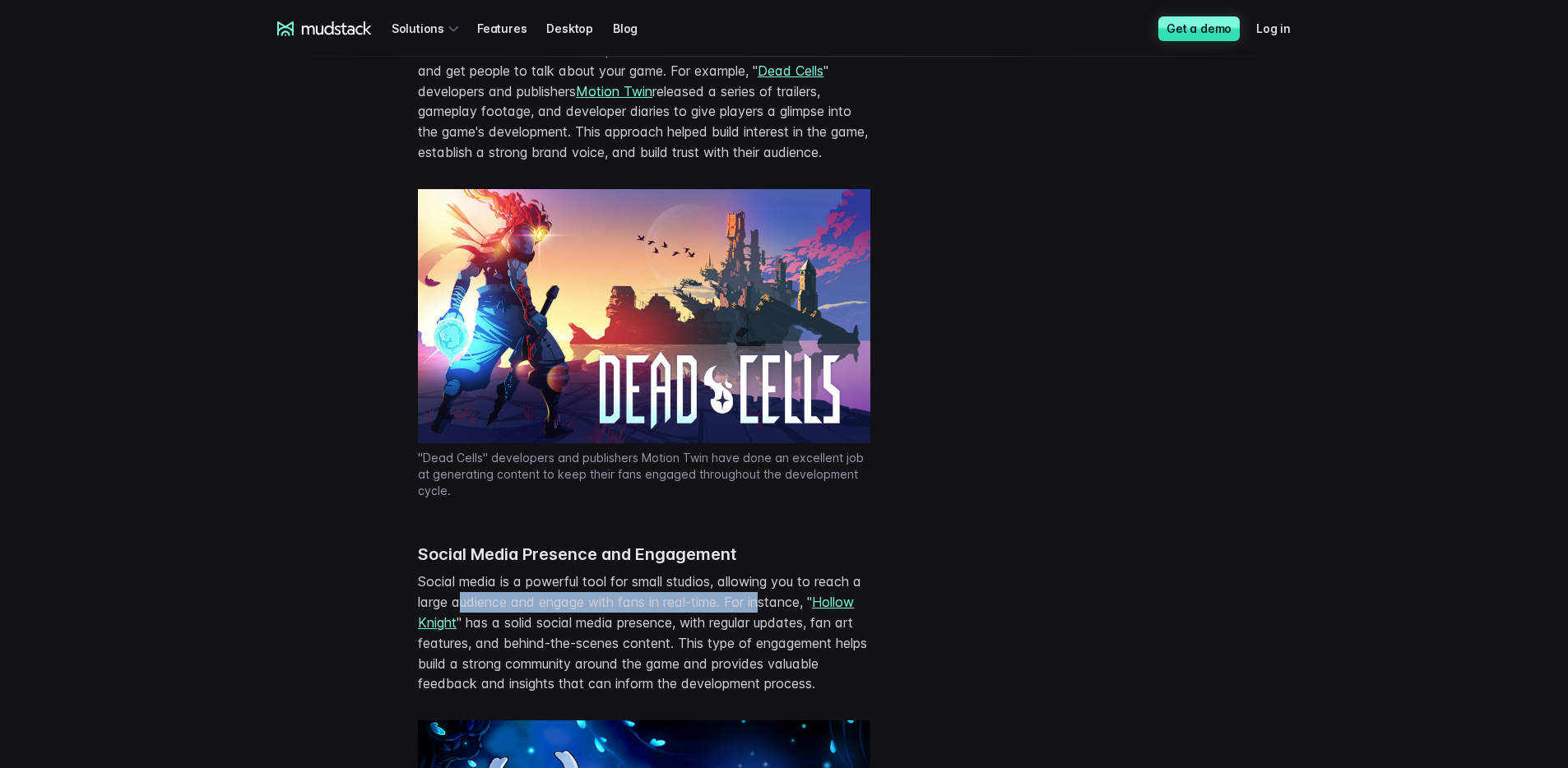
drag, startPoint x: 464, startPoint y: 625, endPoint x: 768, endPoint y: 625, distance: 304.0
click at [768, 625] on p "Social media is a powerful tool for small studios, allowing you to reach a larg…" at bounding box center [643, 632] width 452 height 122
drag, startPoint x: 782, startPoint y: 625, endPoint x: 501, endPoint y: 627, distance: 281.0
click at [501, 627] on p "Social media is a powerful tool for small studios, allowing you to reach a larg…" at bounding box center [643, 632] width 452 height 122
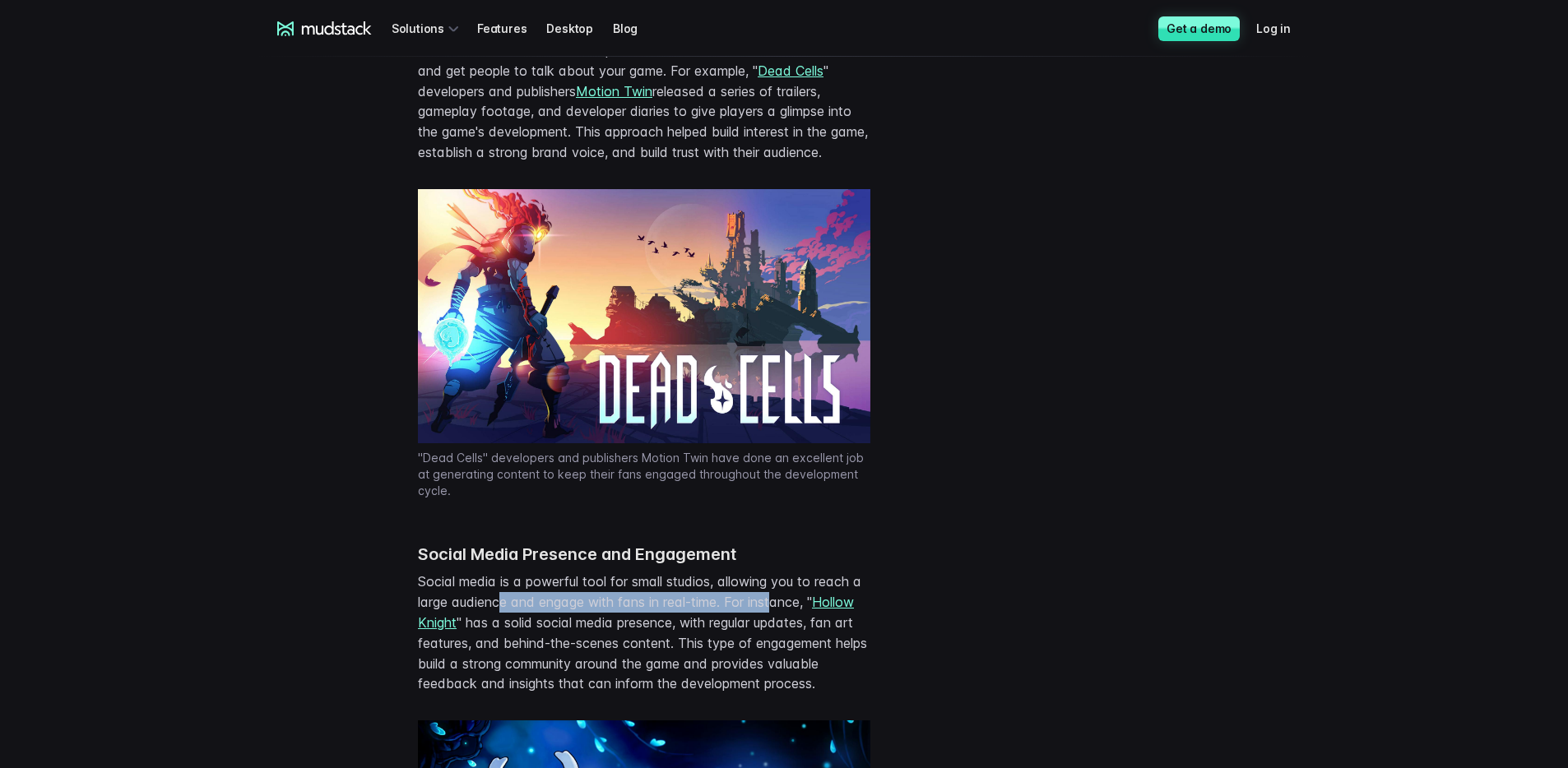
drag, startPoint x: 501, startPoint y: 627, endPoint x: 514, endPoint y: 640, distance: 18.4
click at [502, 628] on p "Social media is a powerful tool for small studios, allowing you to reach a larg…" at bounding box center [643, 632] width 452 height 122
drag, startPoint x: 526, startPoint y: 643, endPoint x: 834, endPoint y: 648, distance: 308.0
click at [834, 648] on p "Social media is a powerful tool for small studios, allowing you to reach a larg…" at bounding box center [643, 632] width 452 height 122
drag, startPoint x: 831, startPoint y: 648, endPoint x: 814, endPoint y: 649, distance: 17.0
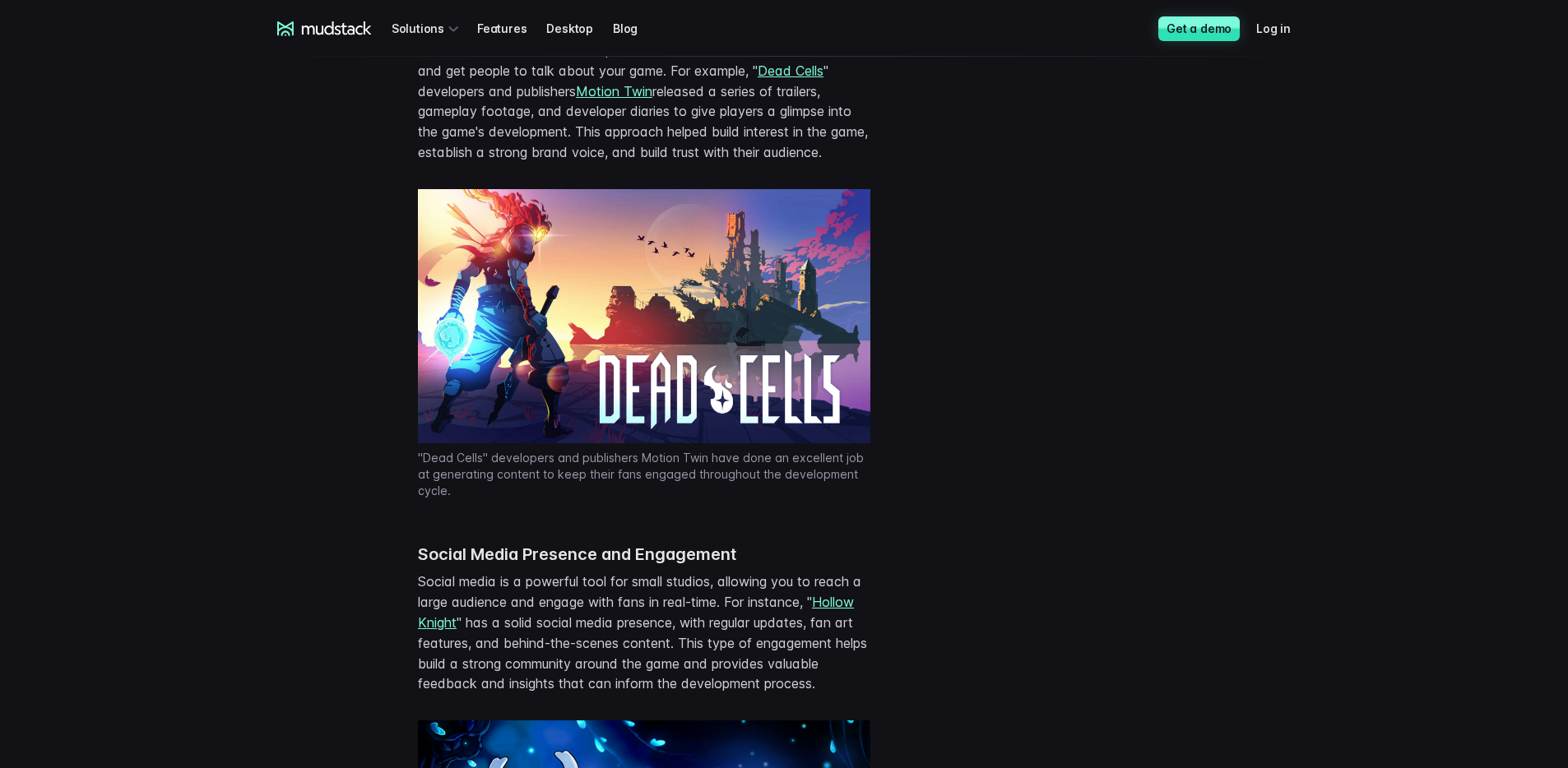
click at [829, 648] on p "Social media is a powerful tool for small studios, allowing you to reach a larg…" at bounding box center [643, 632] width 452 height 122
drag, startPoint x: 813, startPoint y: 649, endPoint x: 495, endPoint y: 653, distance: 318.0
click at [495, 653] on p "Social media is a powerful tool for small studios, allowing you to reach a larg…" at bounding box center [643, 632] width 452 height 122
drag, startPoint x: 476, startPoint y: 666, endPoint x: 821, endPoint y: 663, distance: 345.0
click at [821, 663] on p "Social media is a powerful tool for small studios, allowing you to reach a larg…" at bounding box center [643, 632] width 452 height 122
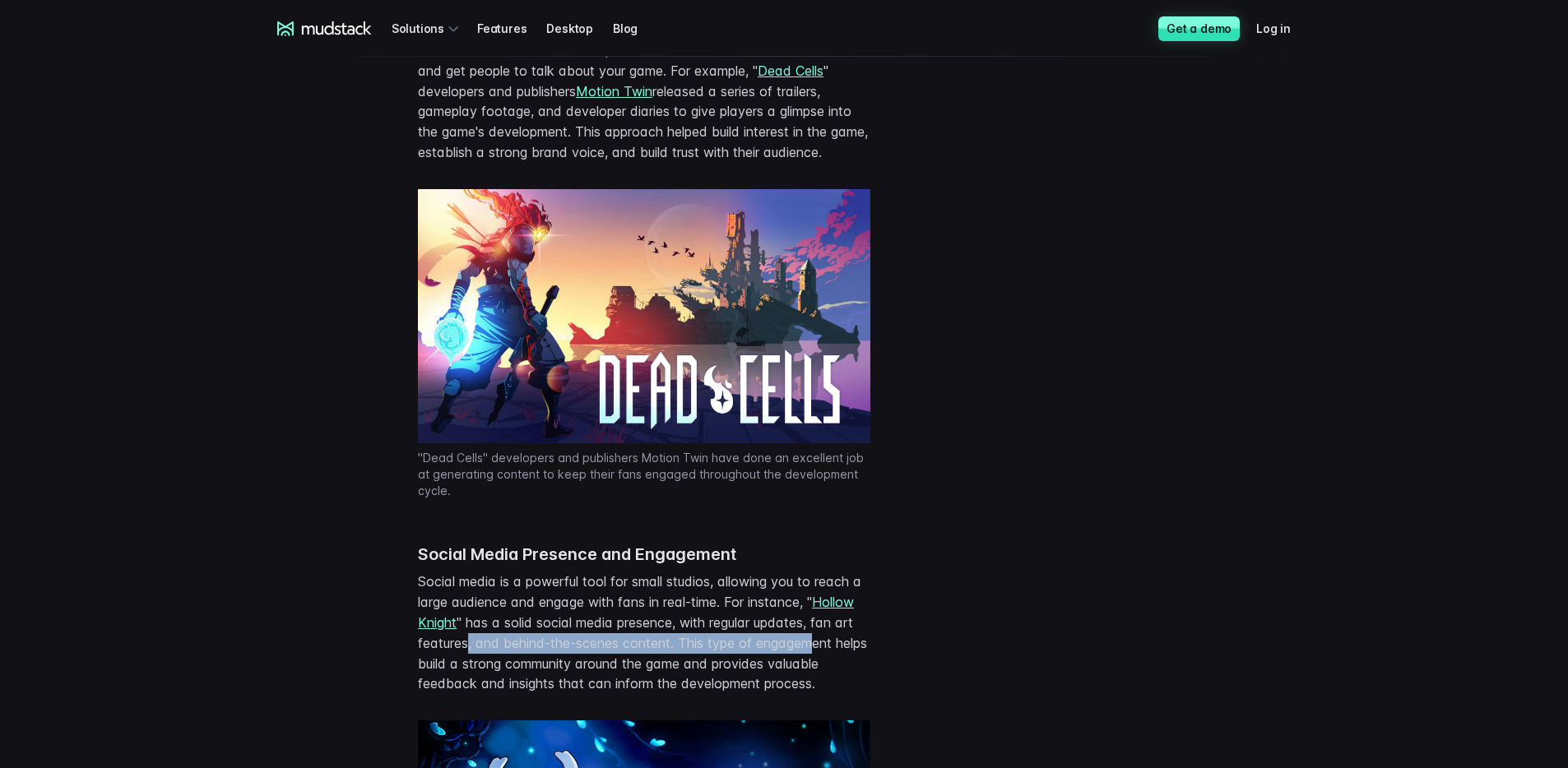
click at [821, 664] on p "Social media is a powerful tool for small studios, allowing you to reach a larg…" at bounding box center [643, 632] width 452 height 122
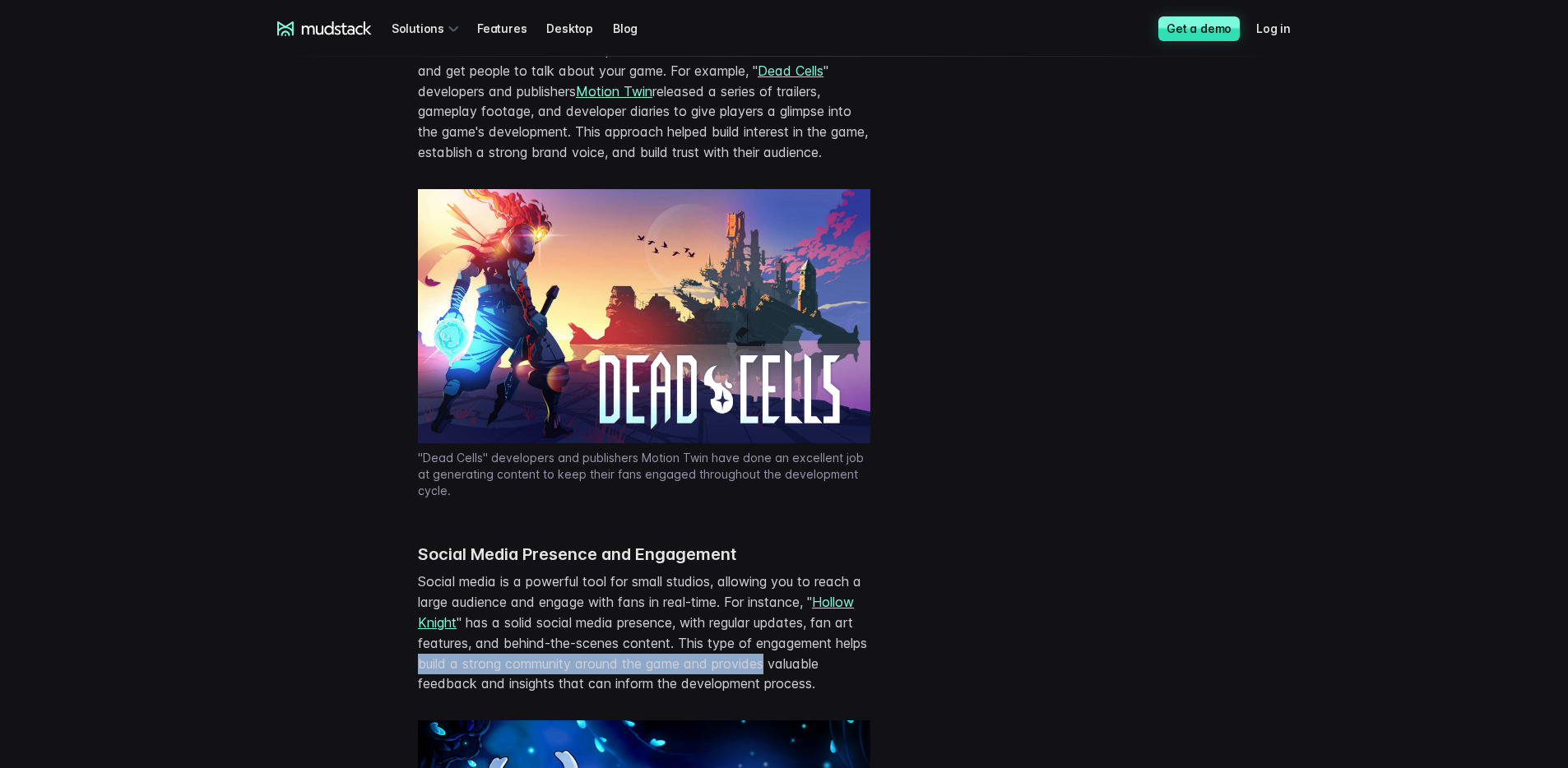
drag, startPoint x: 807, startPoint y: 683, endPoint x: 453, endPoint y: 684, distance: 354.0
click at [453, 684] on p "Social media is a powerful tool for small studios, allowing you to reach a larg…" at bounding box center [643, 632] width 452 height 122
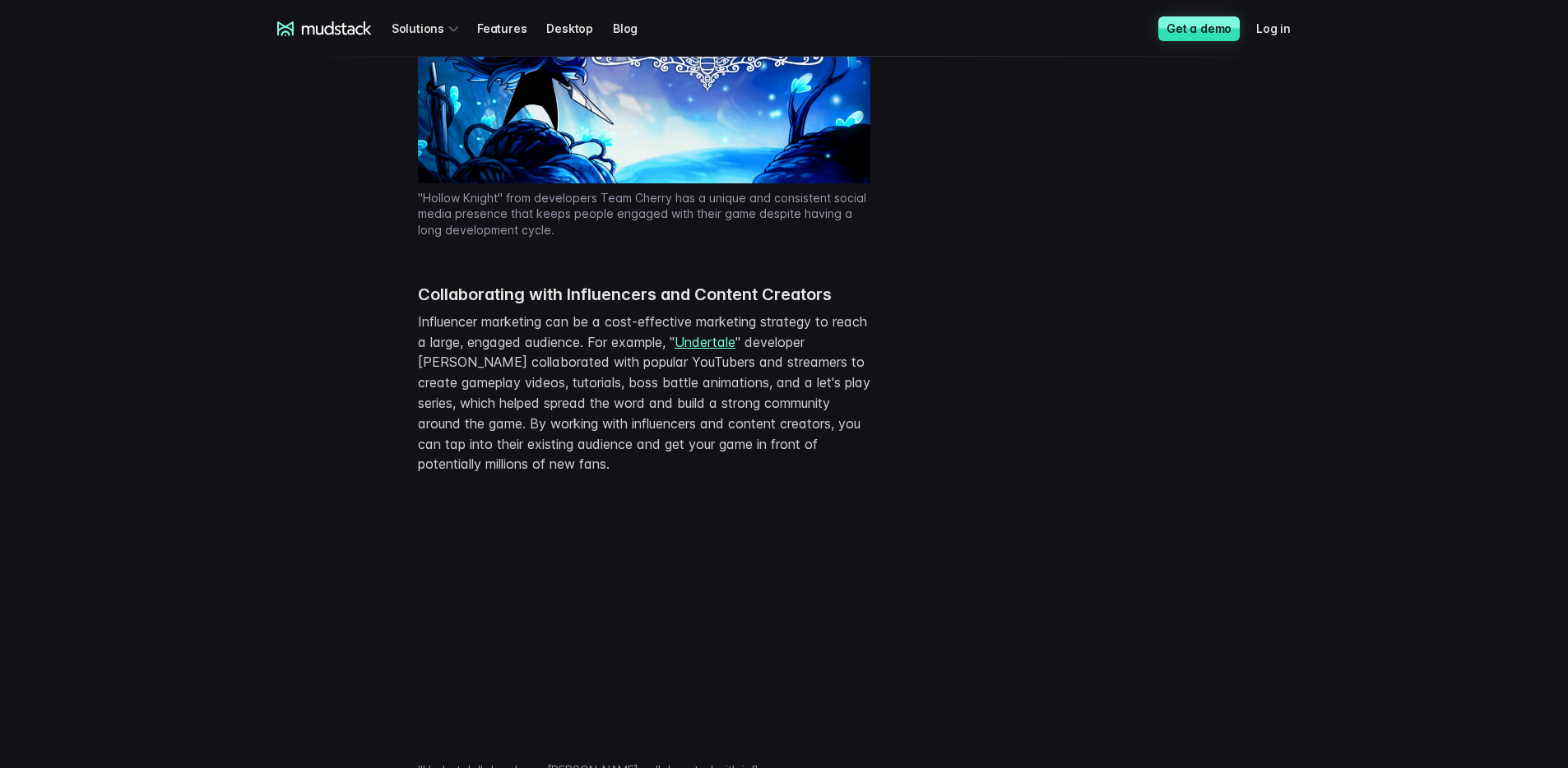
scroll to position [4203, 0]
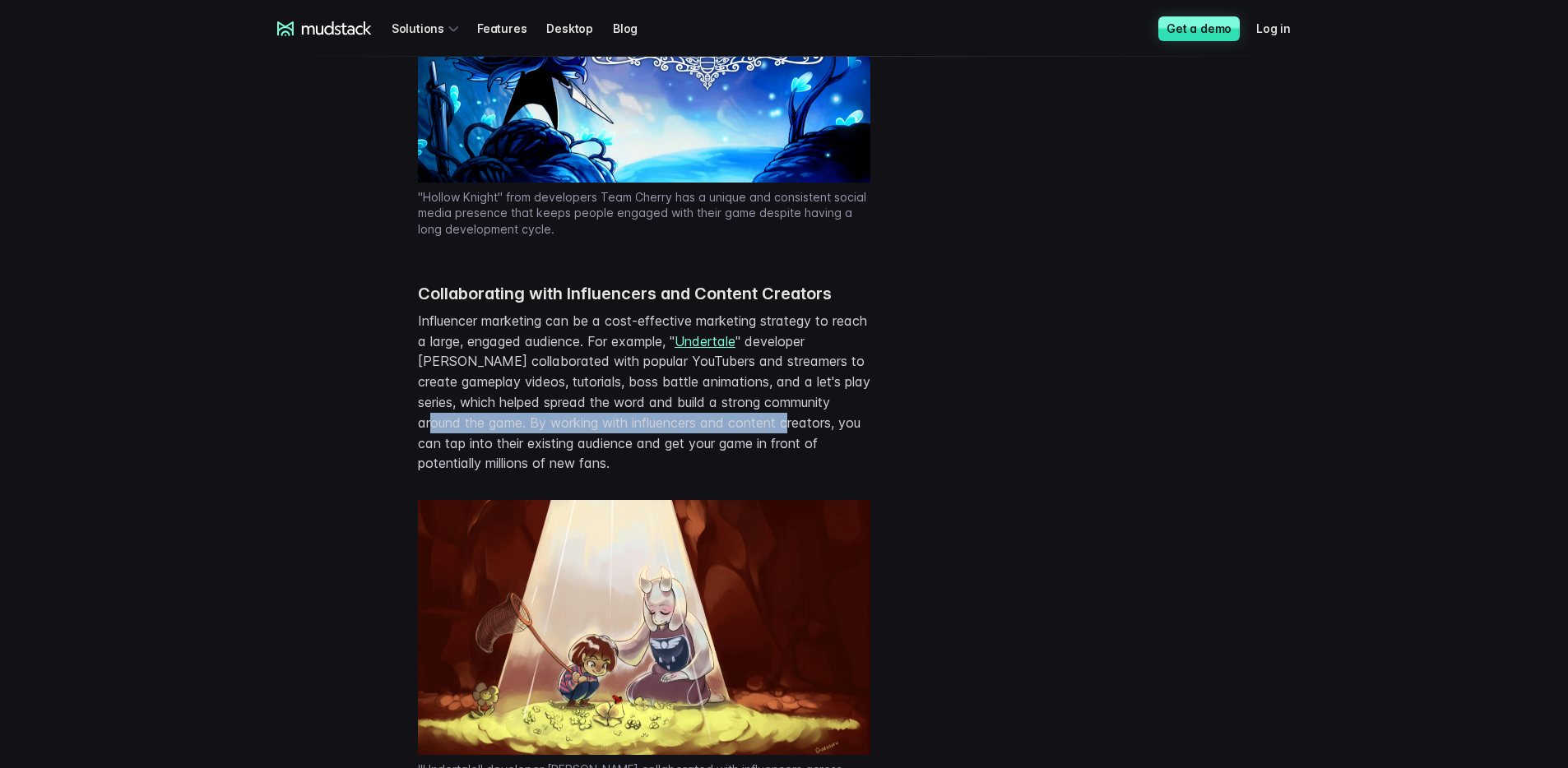
drag, startPoint x: 464, startPoint y: 450, endPoint x: 823, endPoint y: 442, distance: 359.1
click at [823, 442] on p "Influencer marketing can be a cost-effective marketing strategy to reach a larg…" at bounding box center [643, 392] width 452 height 163
drag, startPoint x: 829, startPoint y: 450, endPoint x: 648, endPoint y: 443, distance: 181.1
click at [656, 444] on p "Influencer marketing can be a cost-effective marketing strategy to reach a larg…" at bounding box center [643, 392] width 452 height 163
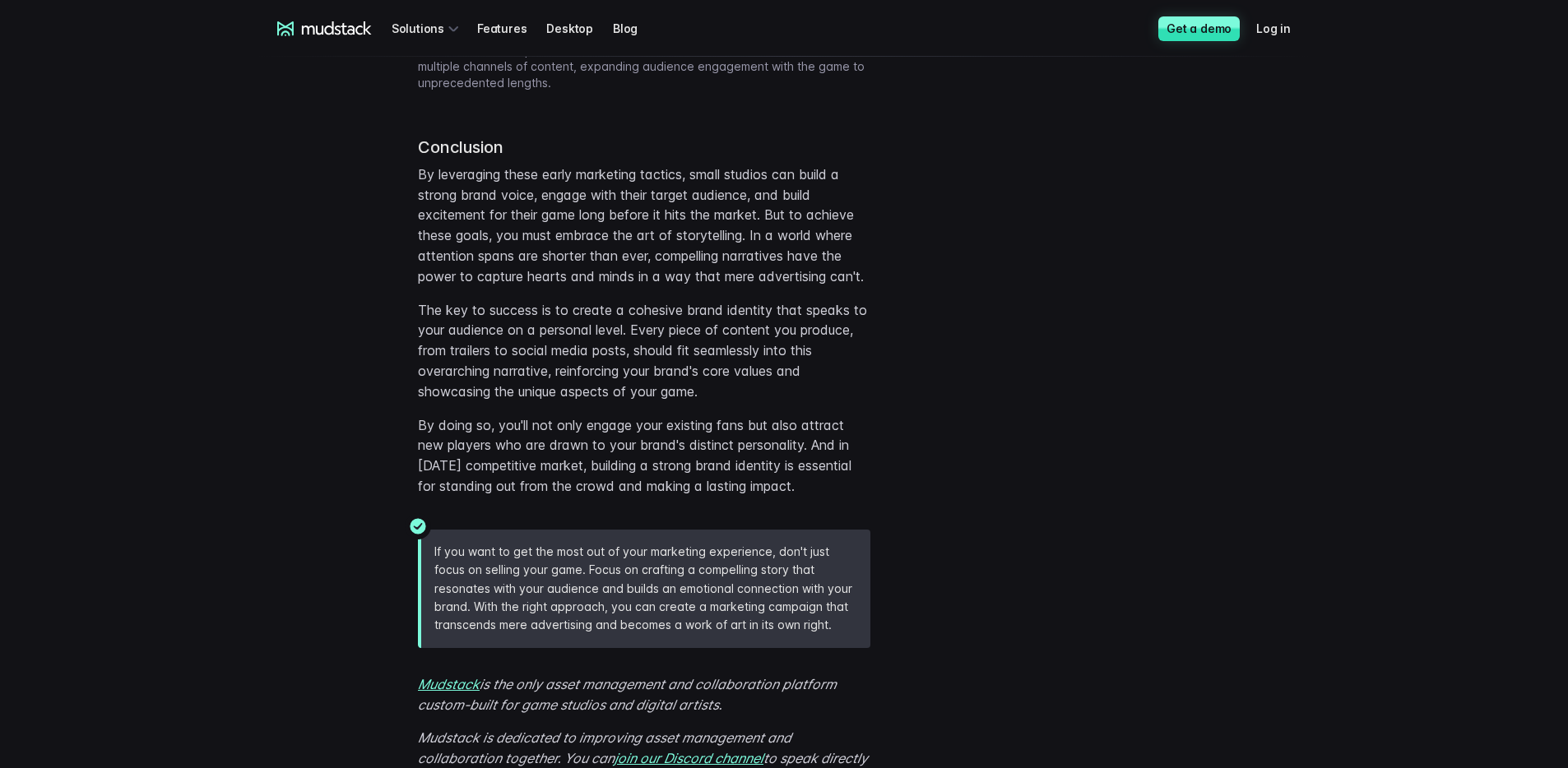
scroll to position [4922, 0]
drag, startPoint x: 565, startPoint y: 348, endPoint x: 825, endPoint y: 349, distance: 260.0
click at [825, 349] on p "The key to success is to create a cohesive brand identity that speaks to your a…" at bounding box center [643, 350] width 452 height 102
drag, startPoint x: 814, startPoint y: 352, endPoint x: 793, endPoint y: 352, distance: 21.0
click at [810, 352] on p "The key to success is to create a cohesive brand identity that speaks to your a…" at bounding box center [643, 350] width 452 height 102
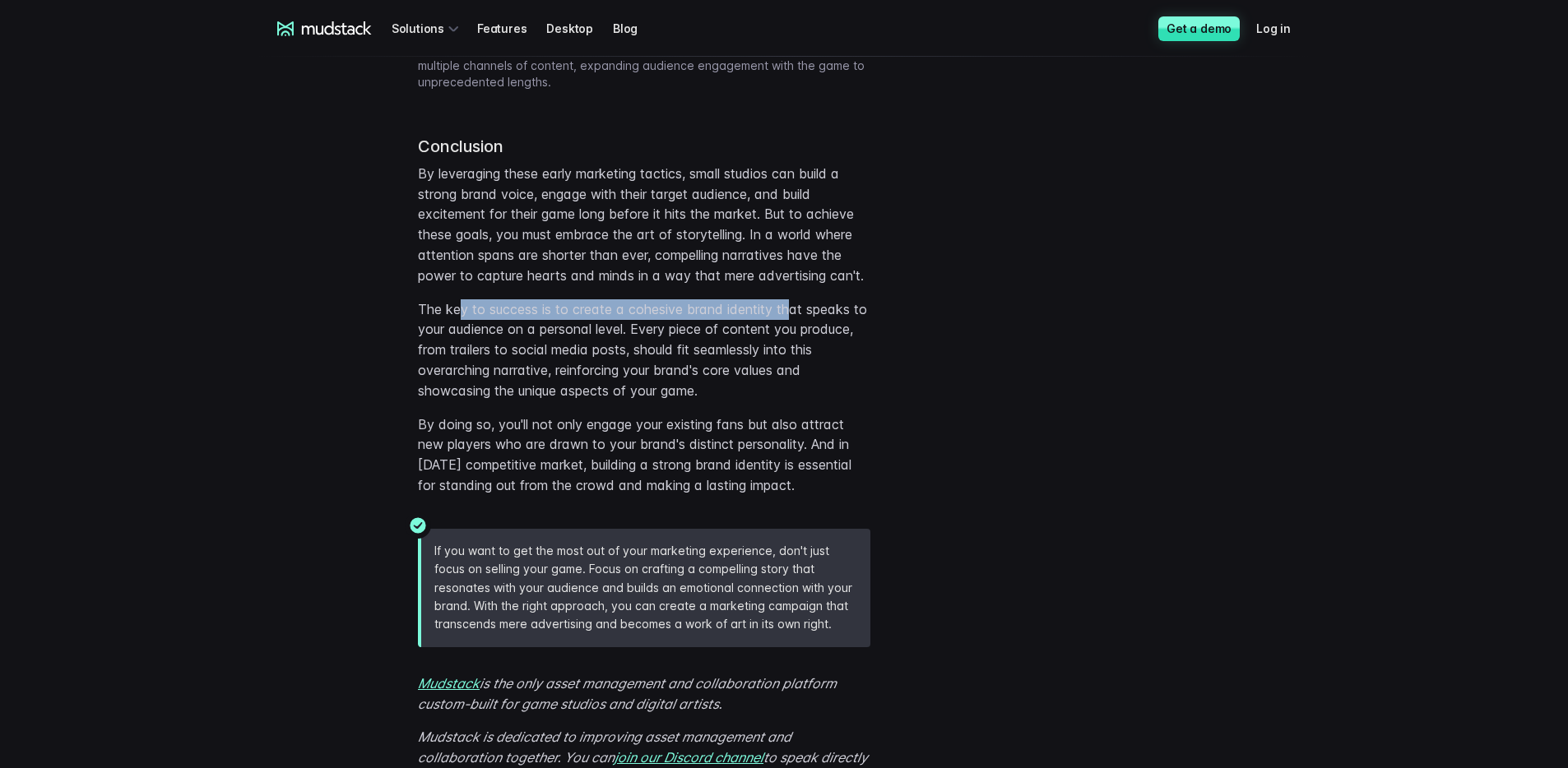
drag, startPoint x: 793, startPoint y: 352, endPoint x: 461, endPoint y: 359, distance: 332.1
click at [461, 359] on p "The key to success is to create a cohesive brand identity that speaks to your a…" at bounding box center [643, 350] width 452 height 102
drag, startPoint x: 478, startPoint y: 383, endPoint x: 794, endPoint y: 370, distance: 316.3
click at [794, 370] on p "The key to success is to create a cohesive brand identity that speaks to your a…" at bounding box center [643, 350] width 452 height 102
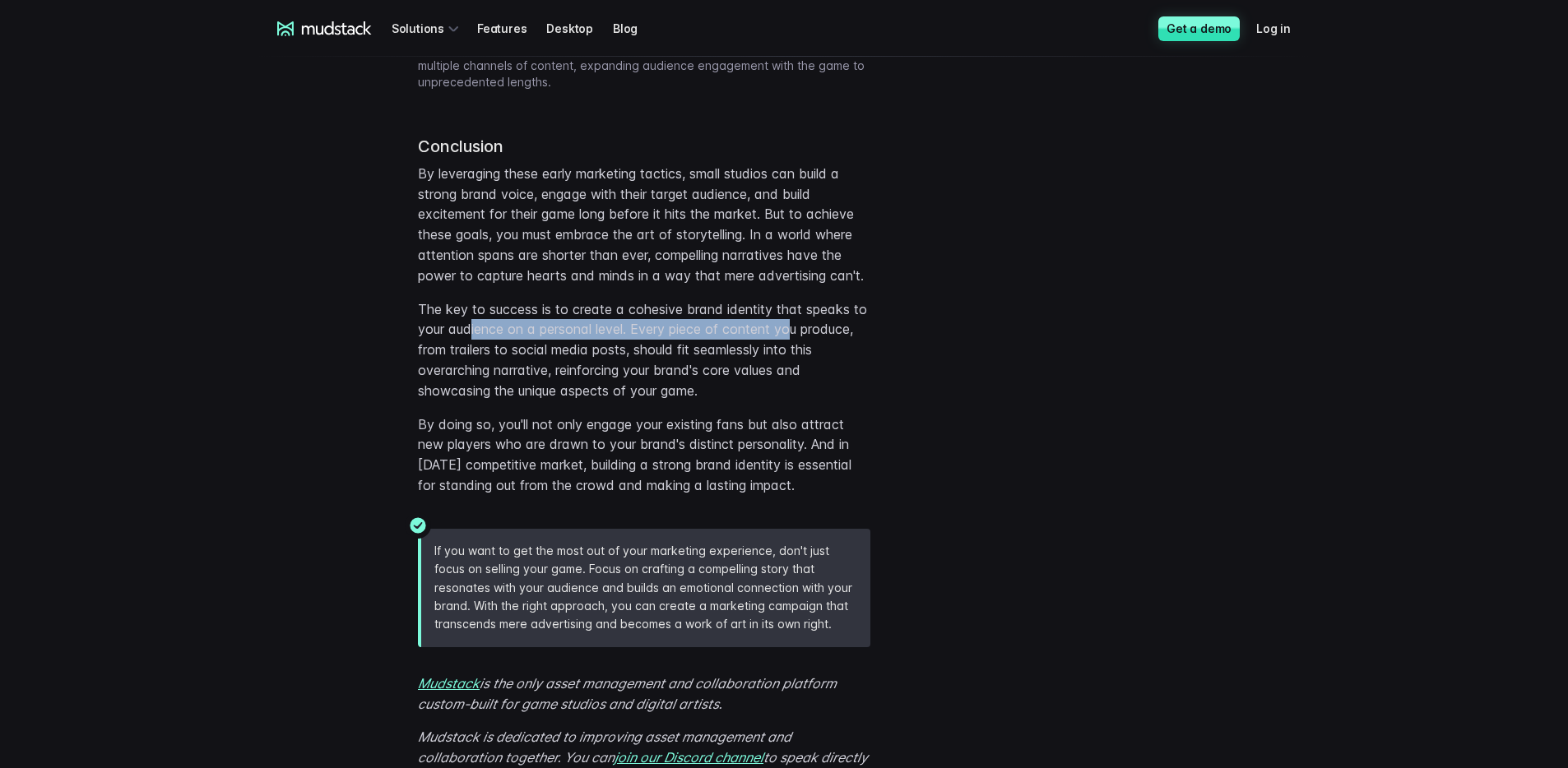
drag, startPoint x: 794, startPoint y: 370, endPoint x: 695, endPoint y: 388, distance: 100.6
click at [794, 370] on p "The key to success is to create a cohesive brand identity that speaks to your a…" at bounding box center [643, 350] width 452 height 102
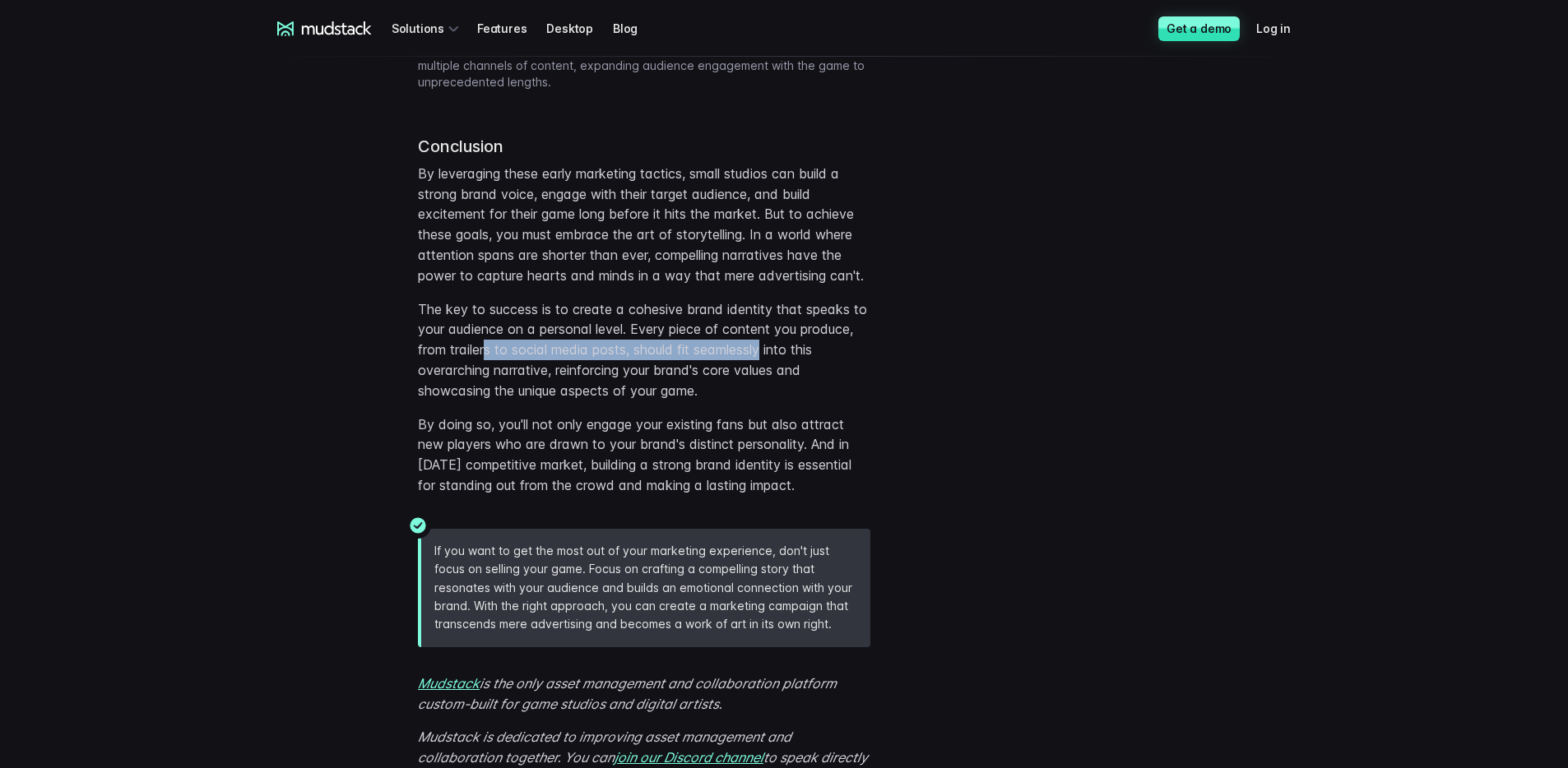
drag, startPoint x: 485, startPoint y: 393, endPoint x: 768, endPoint y: 392, distance: 283.0
click at [768, 392] on p "The key to success is to create a cohesive brand identity that speaks to your a…" at bounding box center [643, 350] width 452 height 102
click at [768, 392] on p "The key to success is to create a cohesive brand identity that speaks to your a…" at bounding box center [643, 350] width 452 height 102
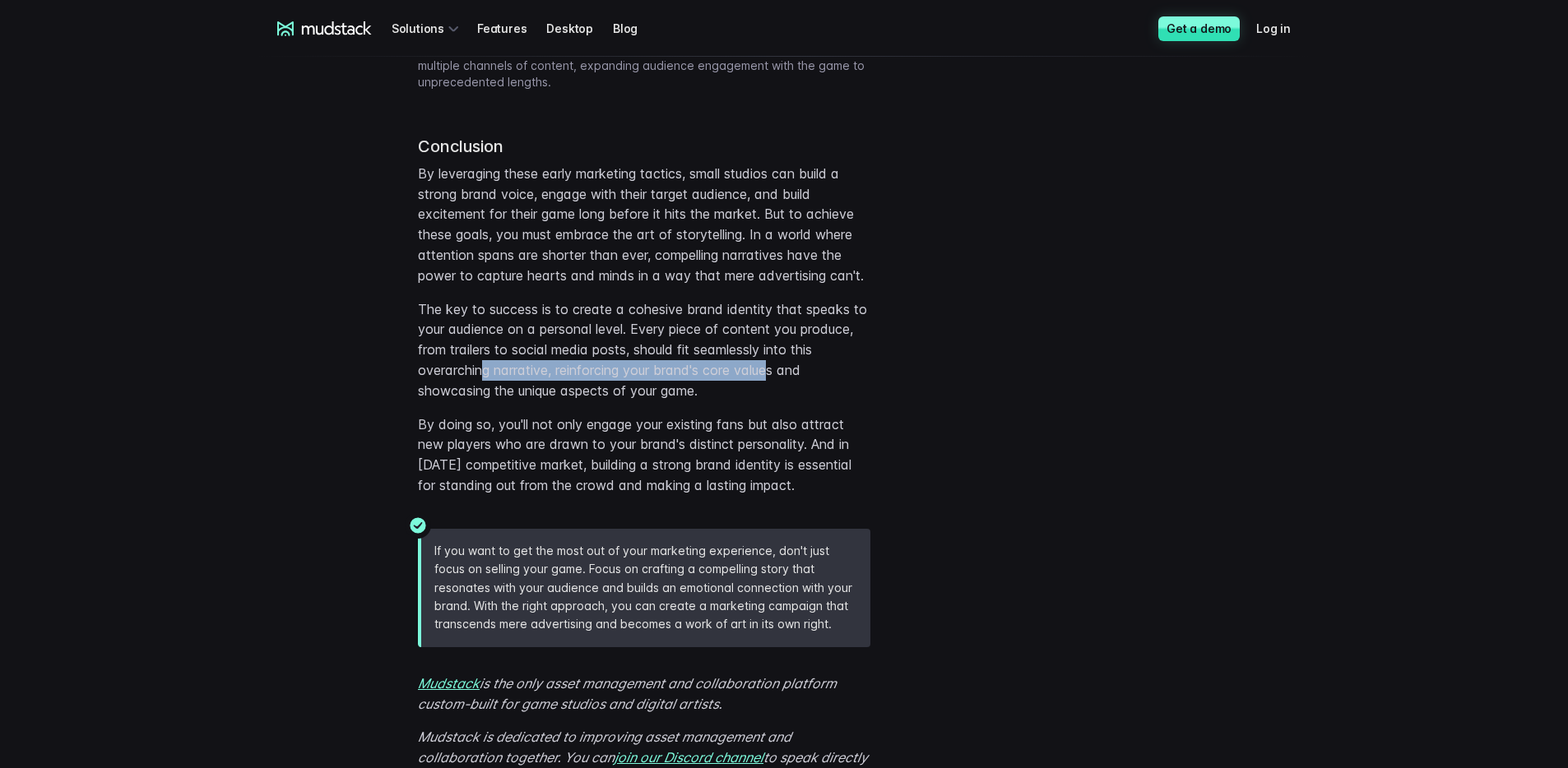
drag, startPoint x: 772, startPoint y: 410, endPoint x: 486, endPoint y: 415, distance: 286.0
click at [486, 401] on p "The key to success is to create a cohesive brand identity that speaks to your a…" at bounding box center [643, 350] width 452 height 102
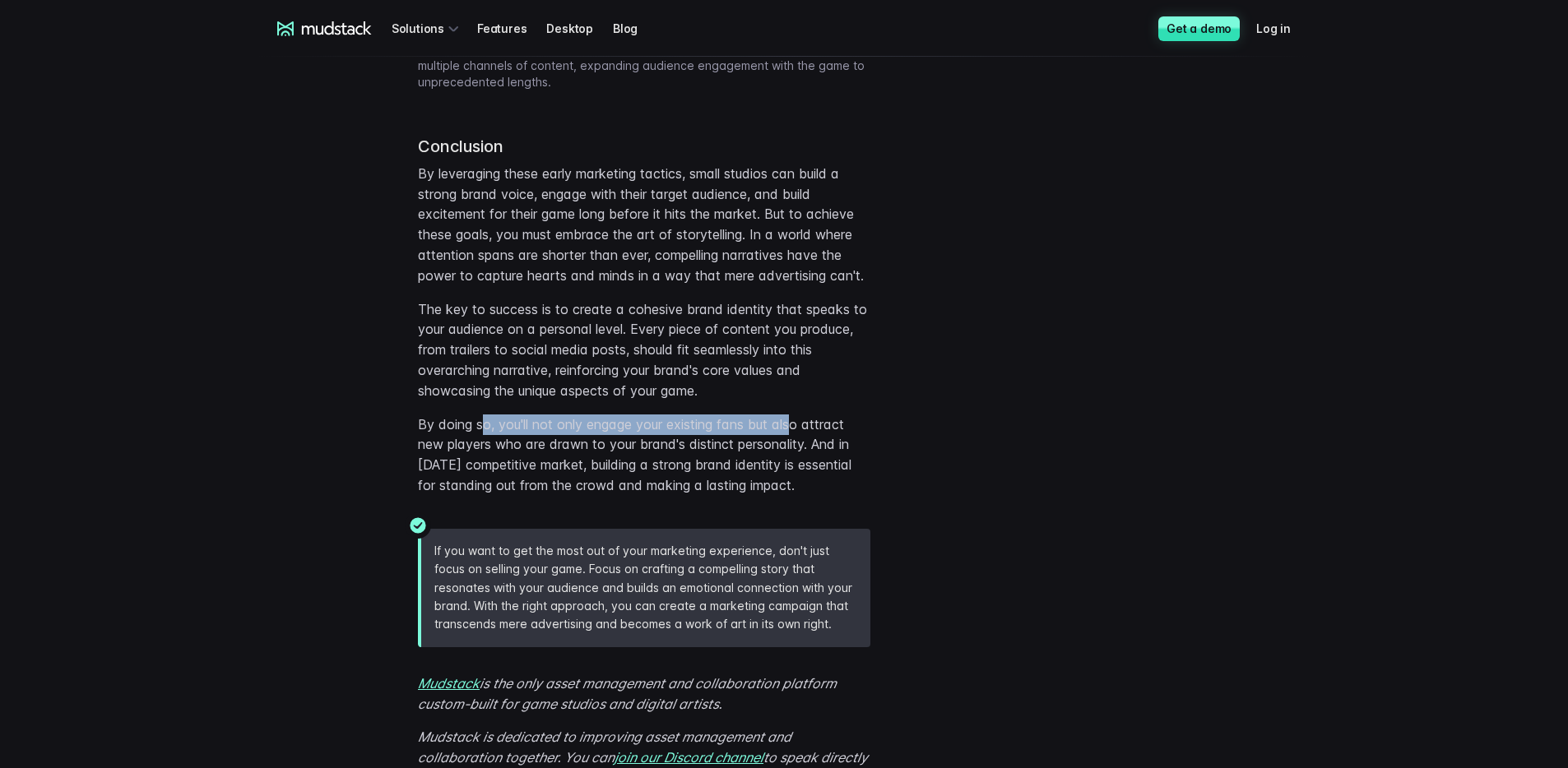
drag, startPoint x: 570, startPoint y: 469, endPoint x: 794, endPoint y: 474, distance: 224.1
click at [794, 474] on p "By doing so, you'll not only engage your existing fans but also attract new pla…" at bounding box center [643, 455] width 452 height 82
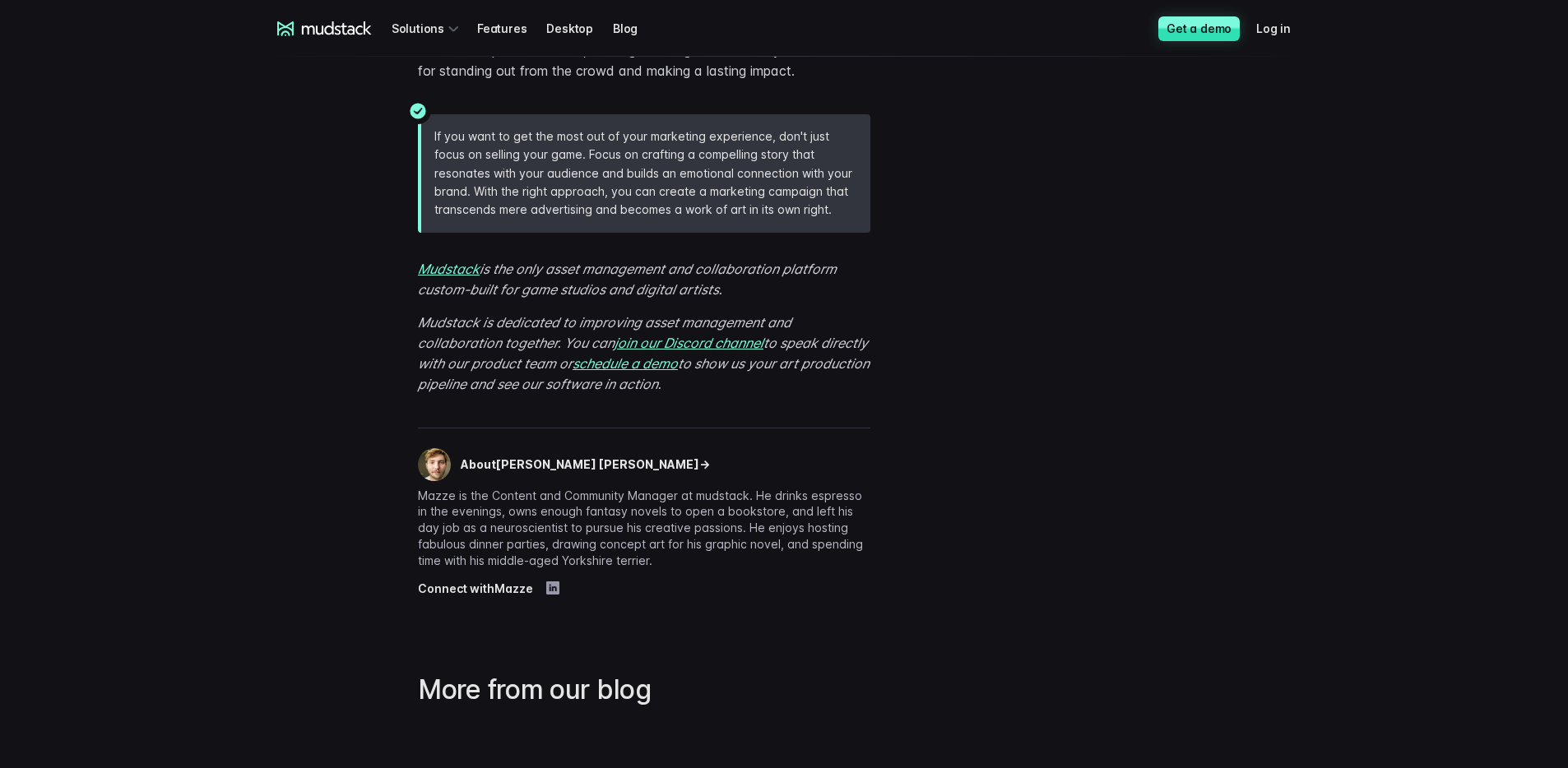
scroll to position [5275, 0]
